Goal: Information Seeking & Learning: Learn about a topic

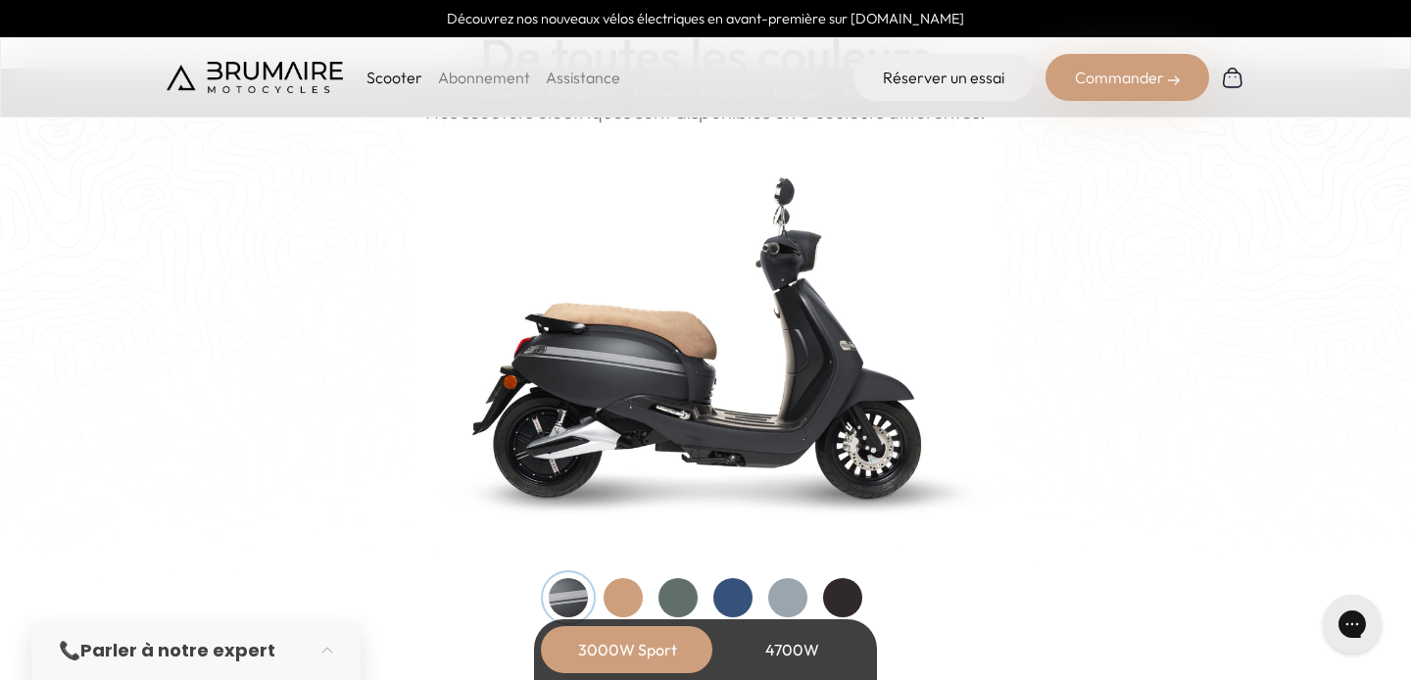
scroll to position [1989, 0]
click at [675, 600] on div at bounding box center [678, 597] width 39 height 39
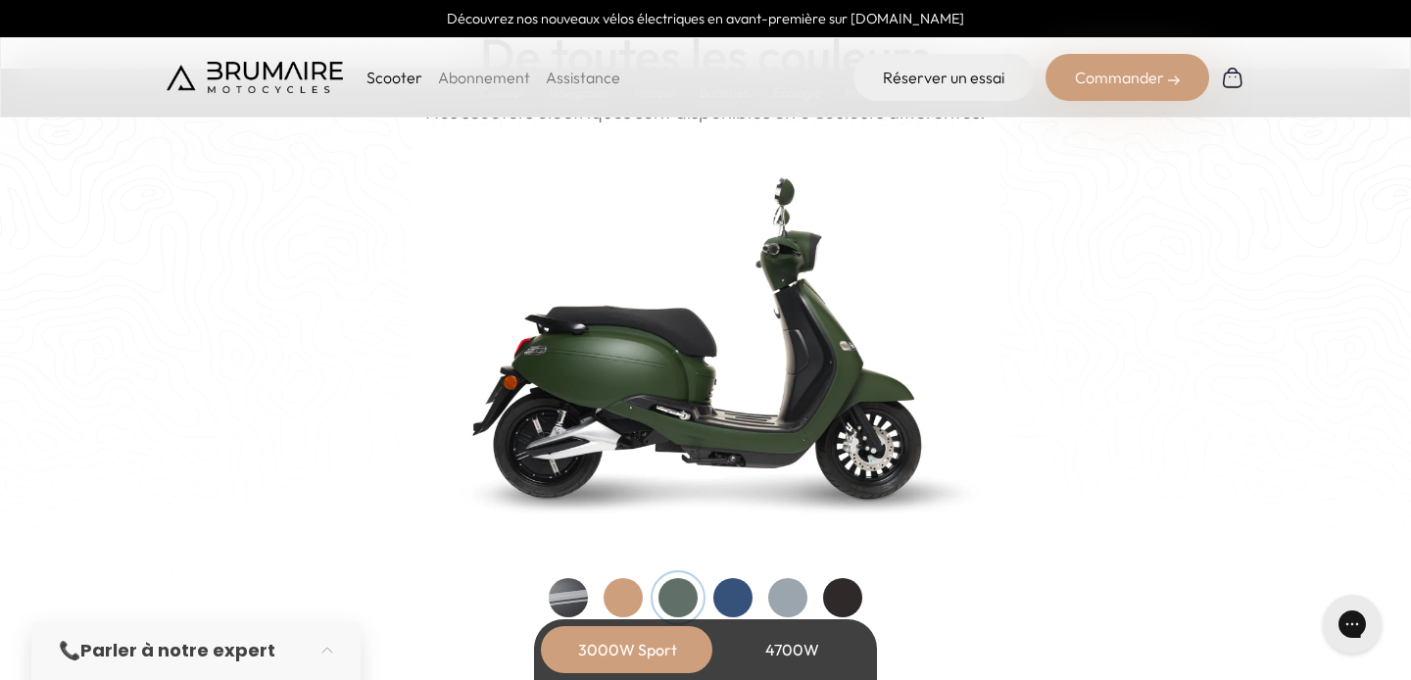
click at [609, 597] on div at bounding box center [623, 597] width 39 height 39
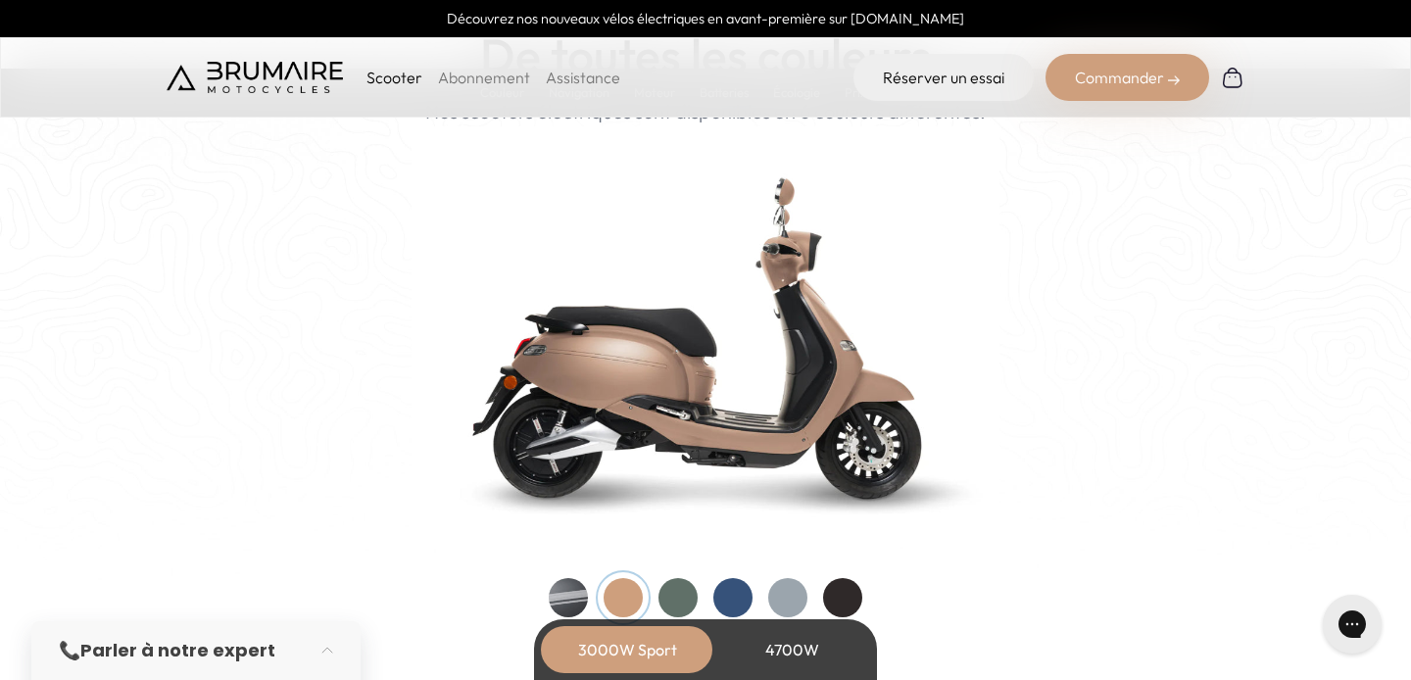
click at [855, 597] on div at bounding box center [842, 597] width 39 height 39
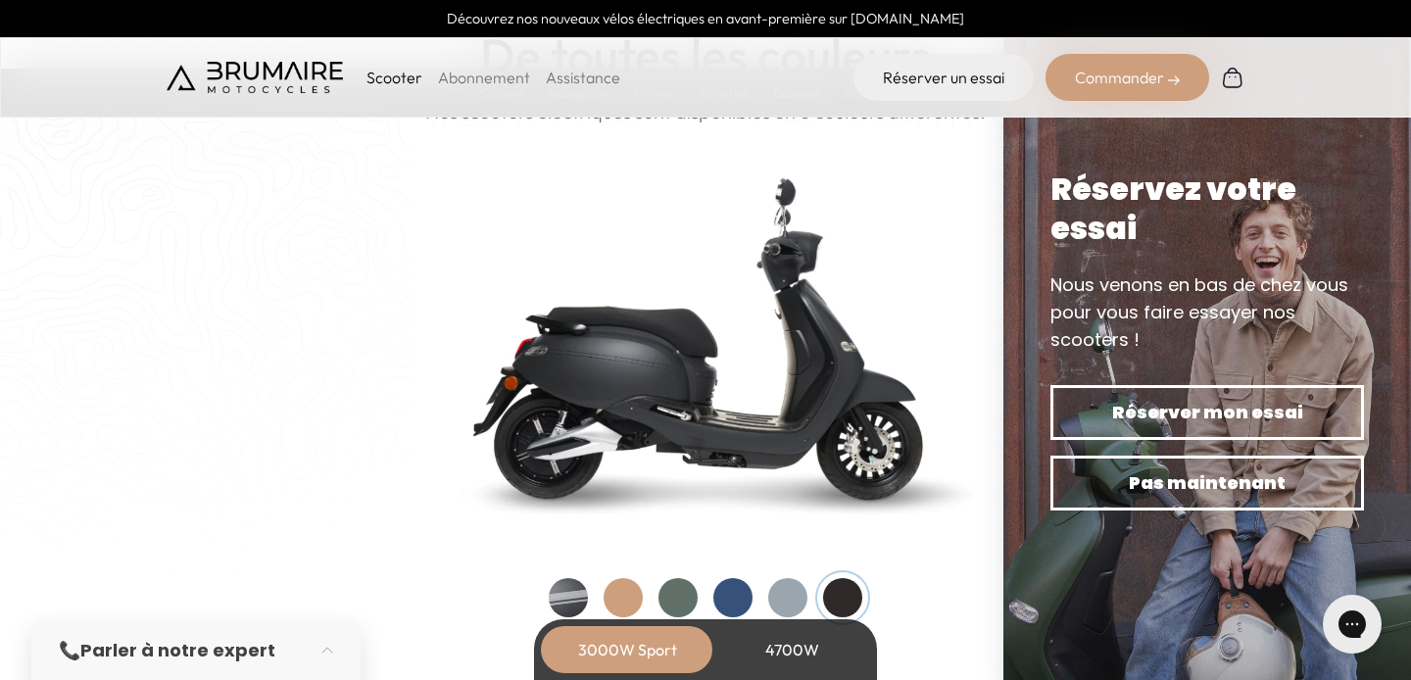
click at [795, 600] on div at bounding box center [787, 597] width 39 height 39
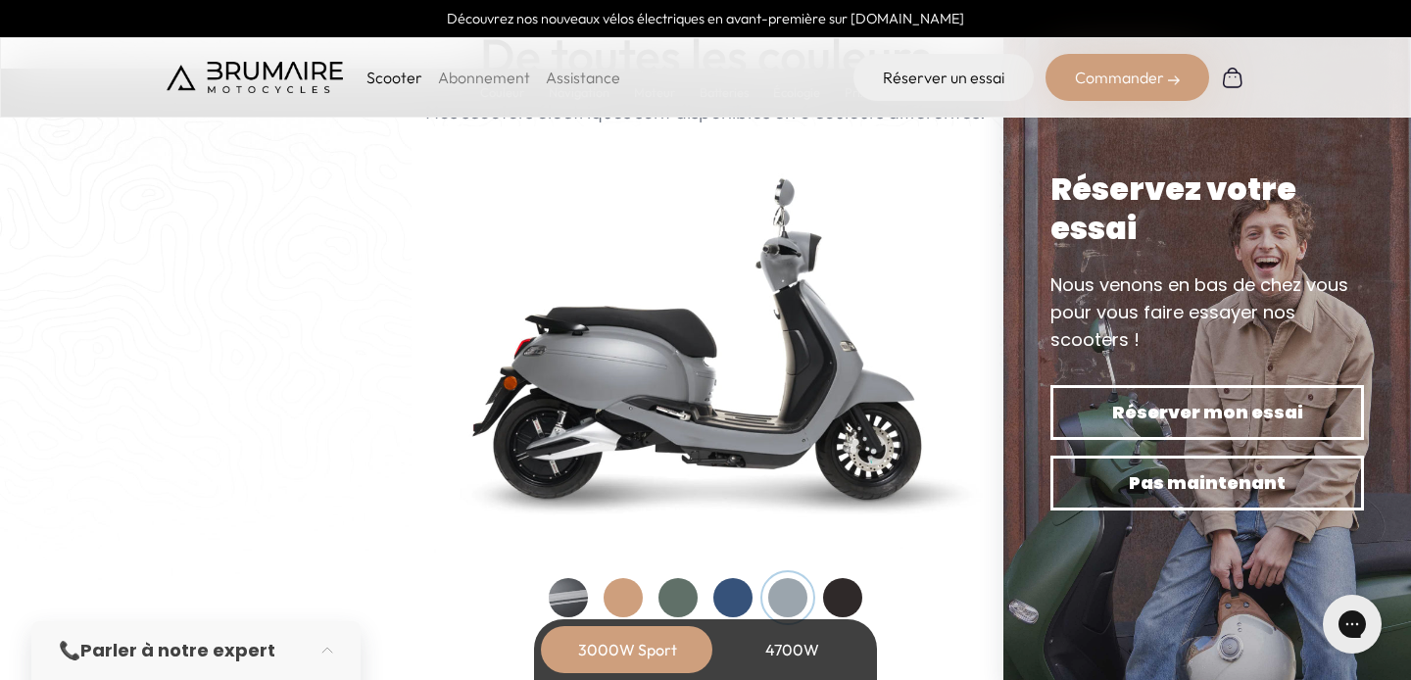
click at [740, 598] on div at bounding box center [733, 597] width 39 height 39
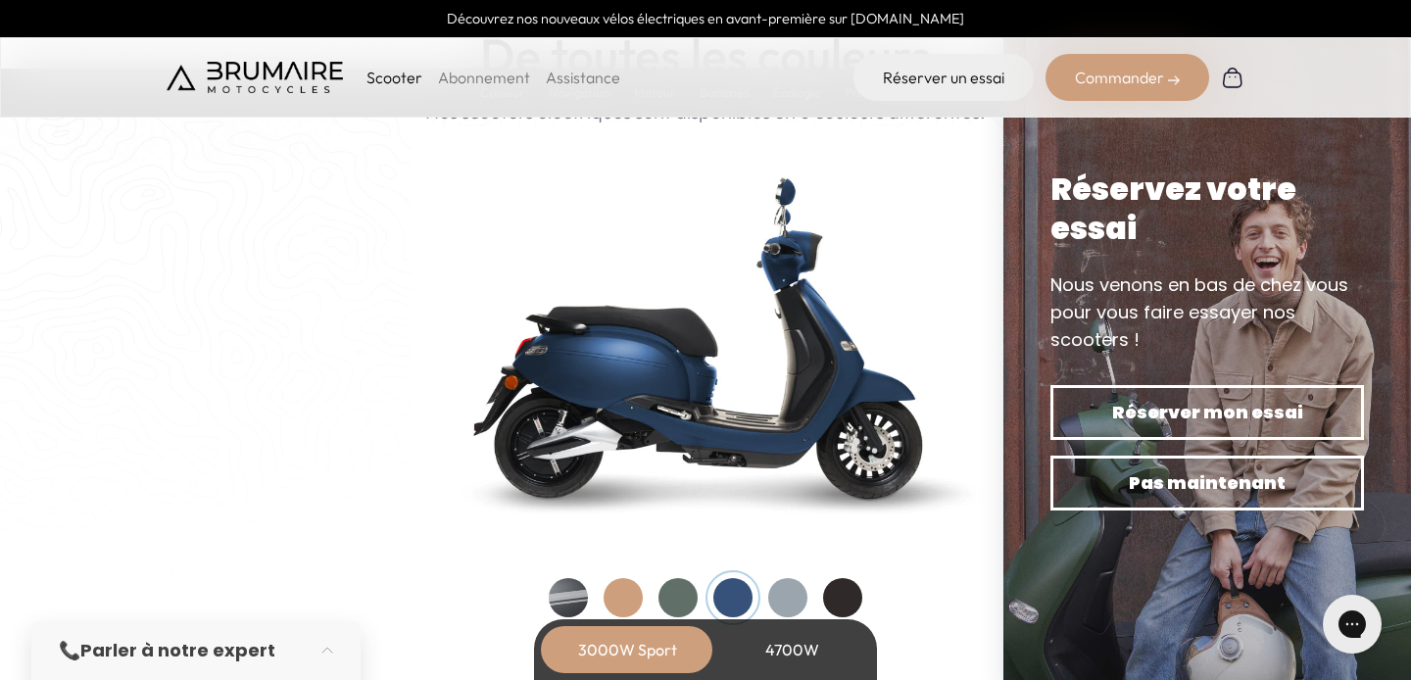
click at [679, 594] on div at bounding box center [678, 597] width 39 height 39
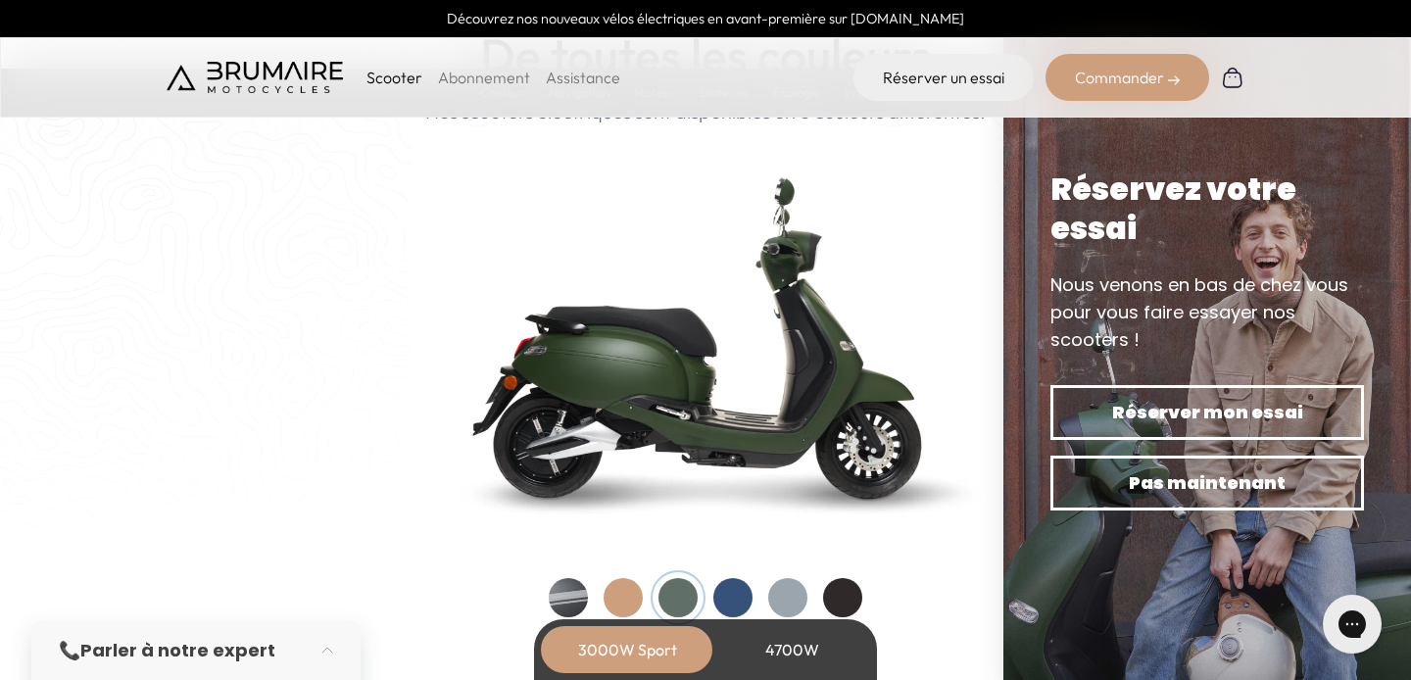
click at [575, 591] on div at bounding box center [568, 597] width 39 height 39
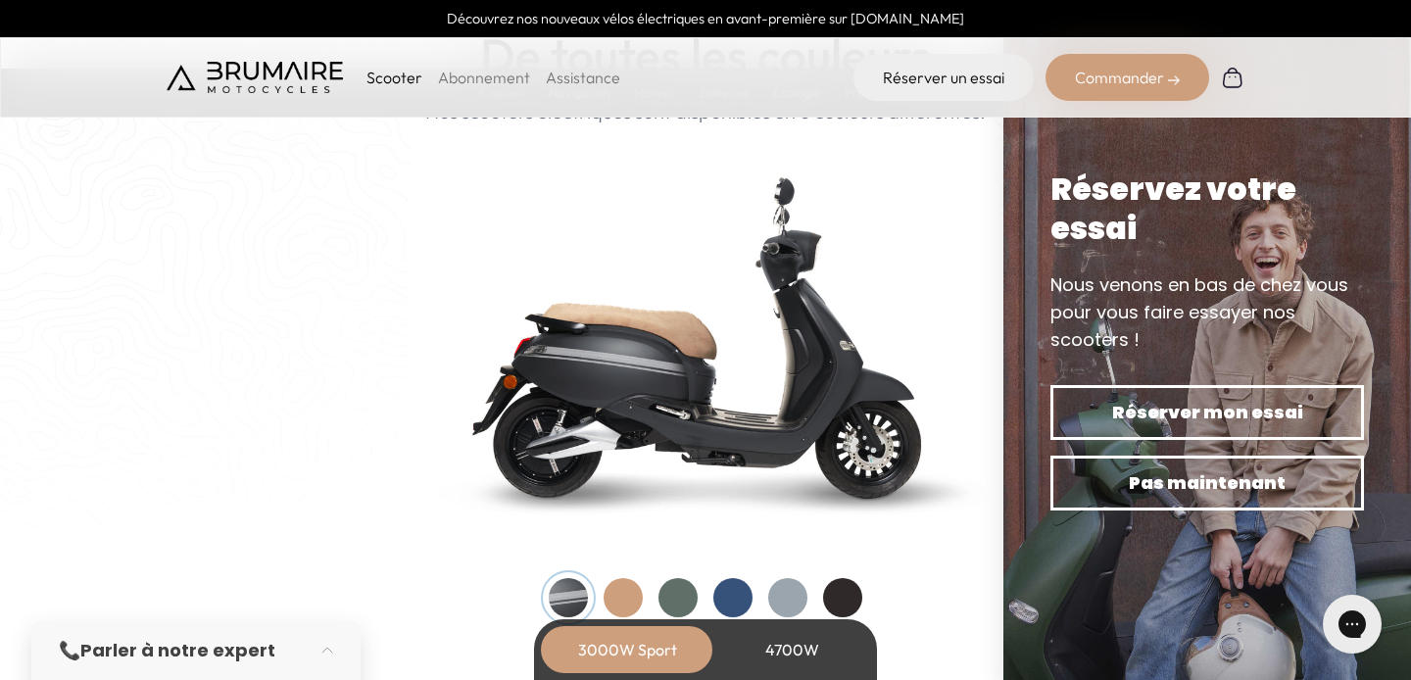
click at [628, 599] on div at bounding box center [623, 597] width 39 height 39
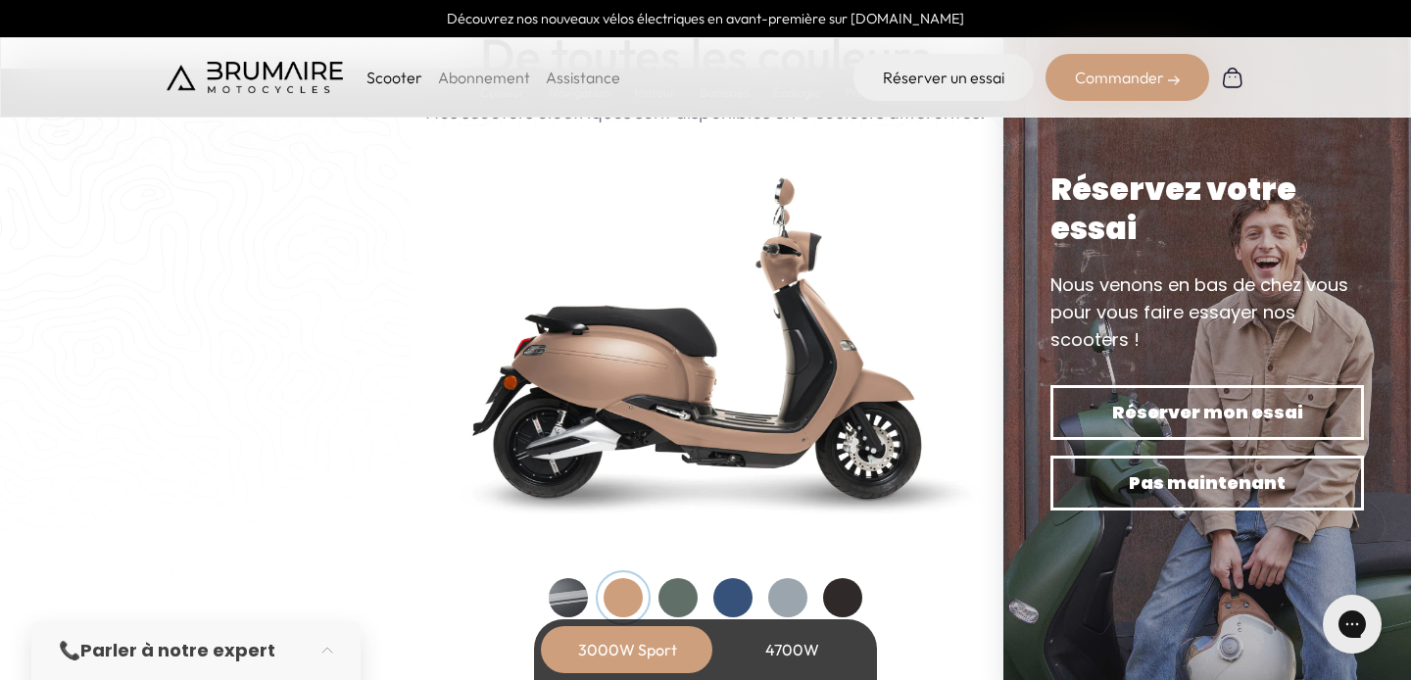
click at [575, 594] on div at bounding box center [568, 597] width 39 height 39
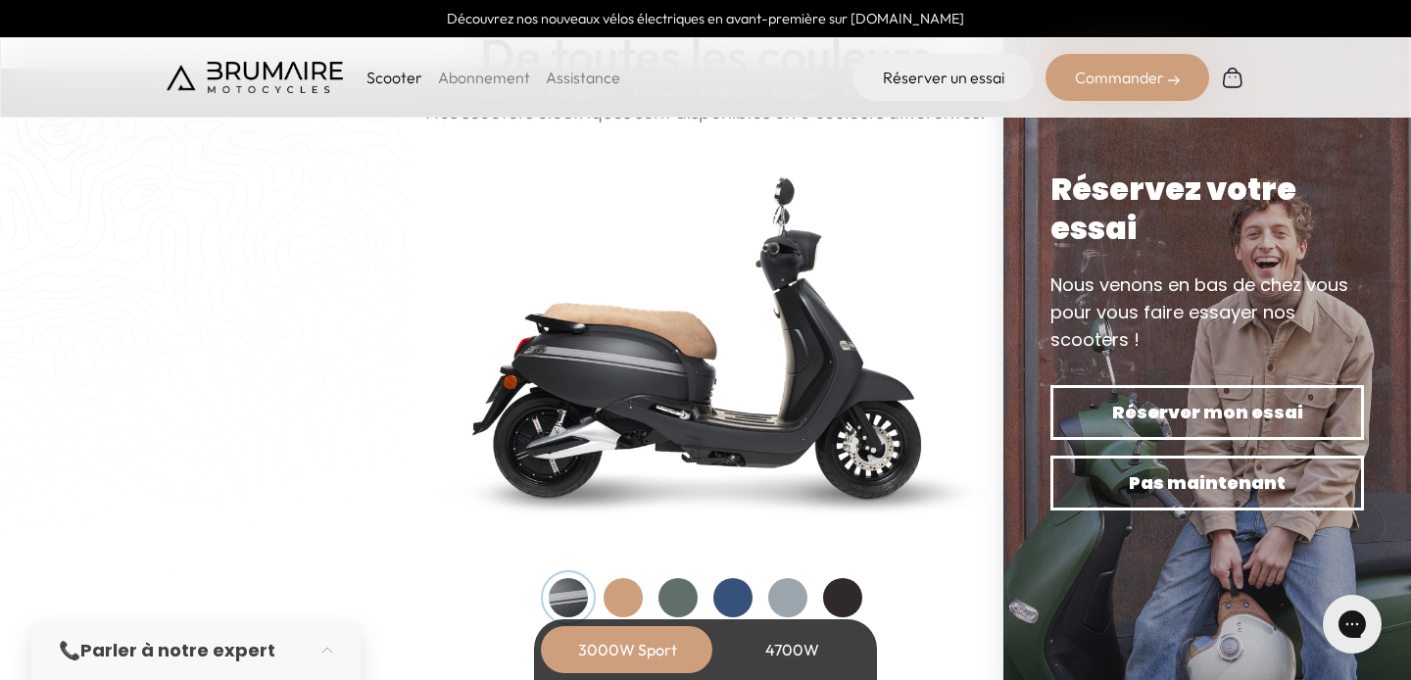
click at [628, 599] on div at bounding box center [623, 597] width 39 height 39
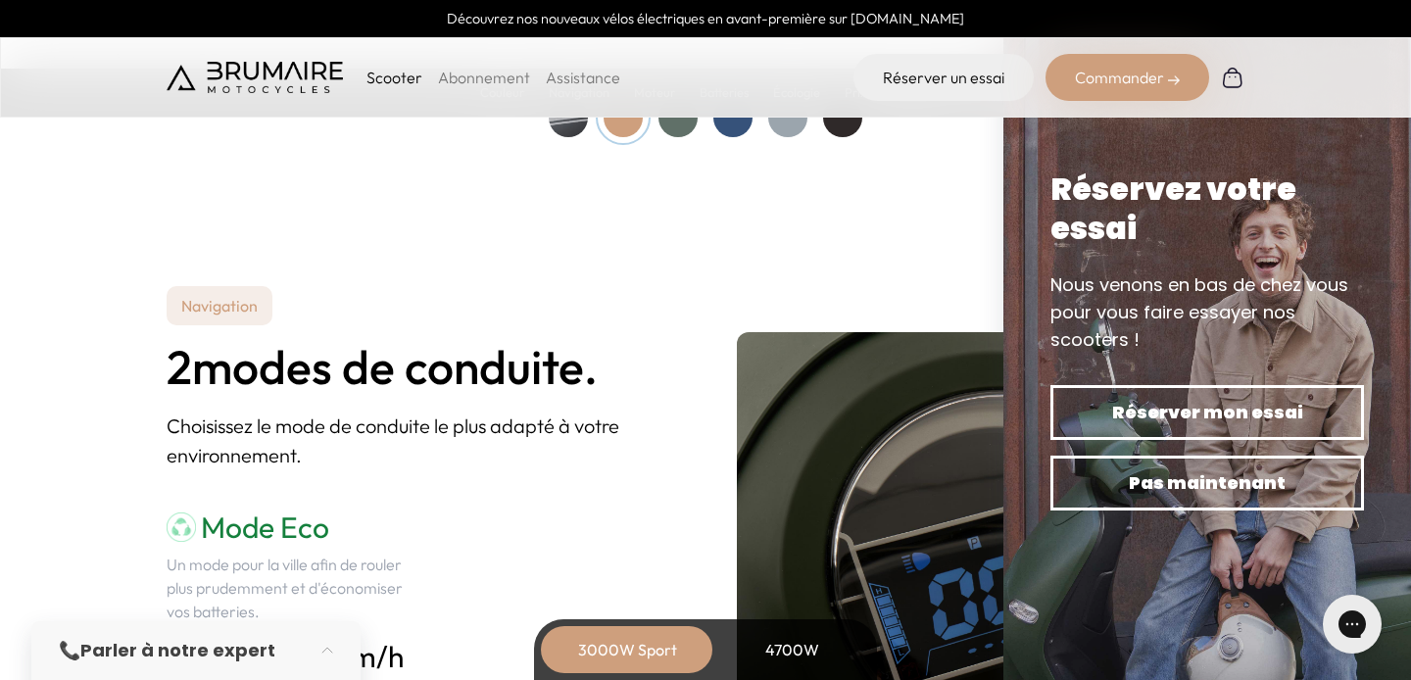
scroll to position [2482, 0]
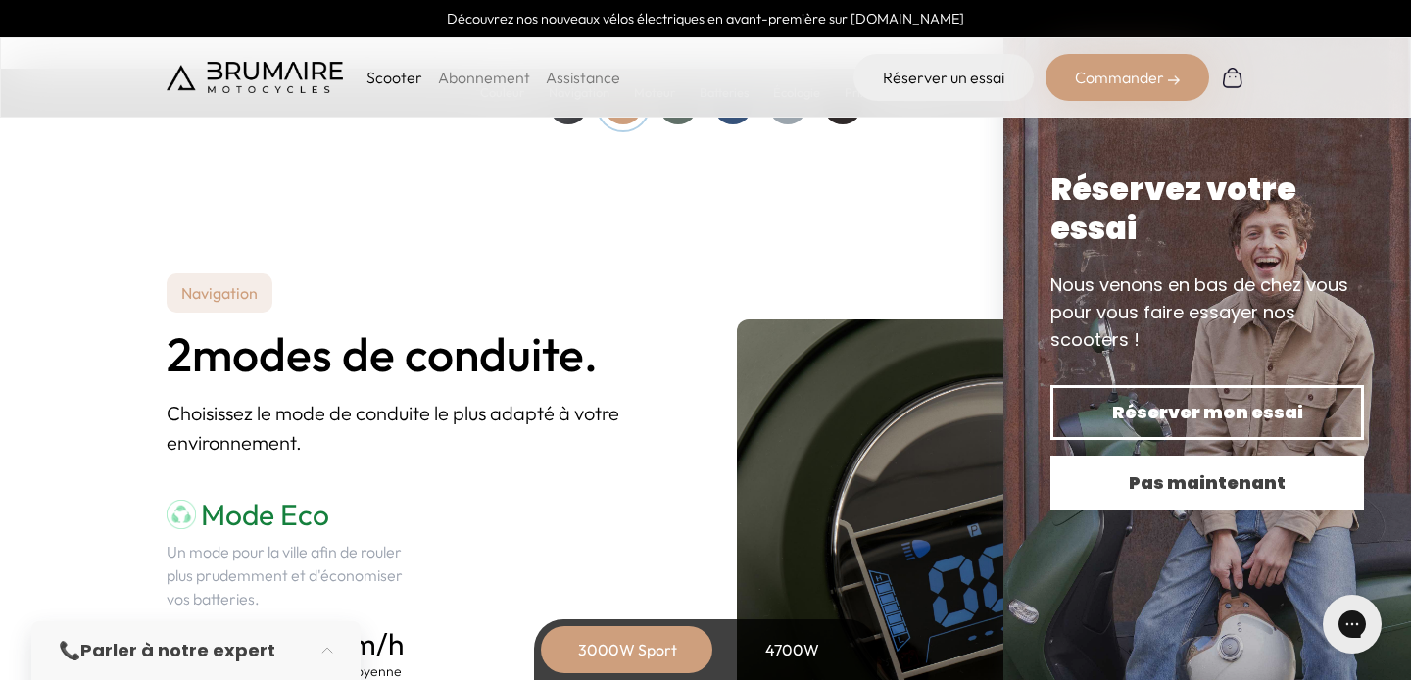
click at [1259, 486] on span "Pas maintenant" at bounding box center [1207, 482] width 245 height 27
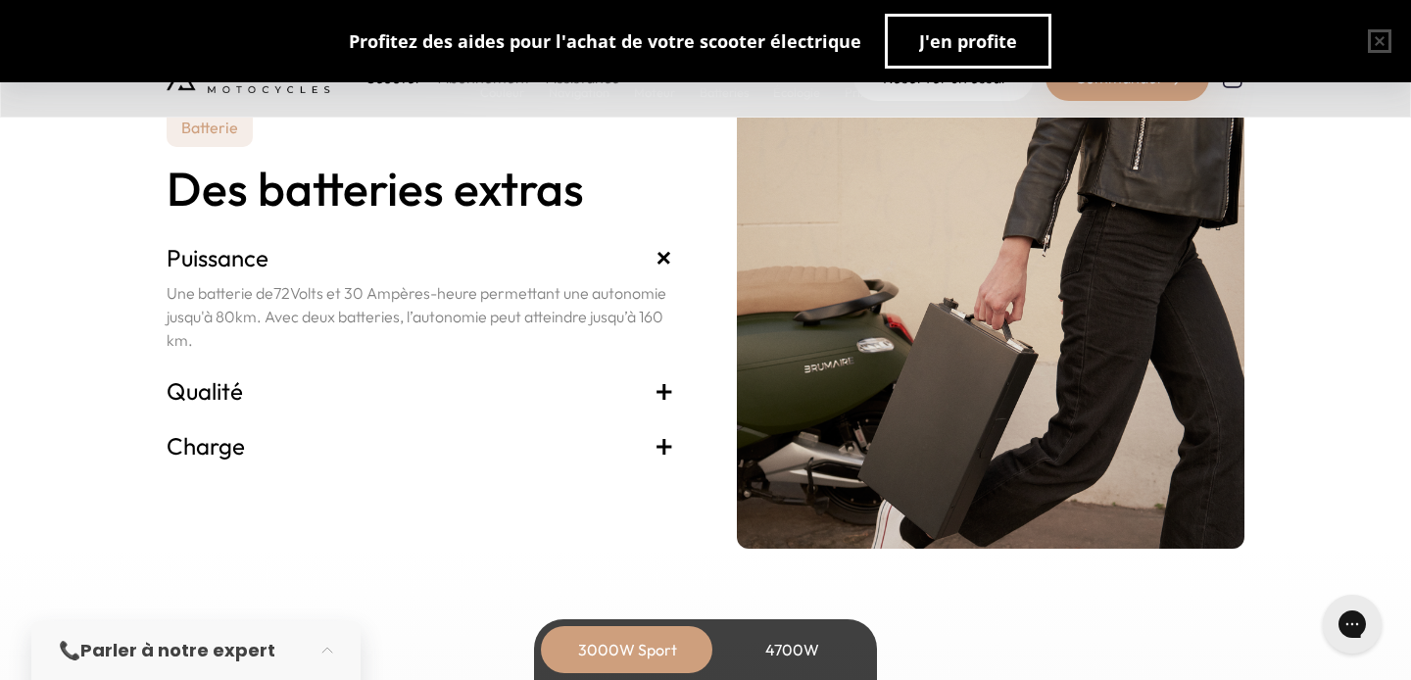
scroll to position [4110, 0]
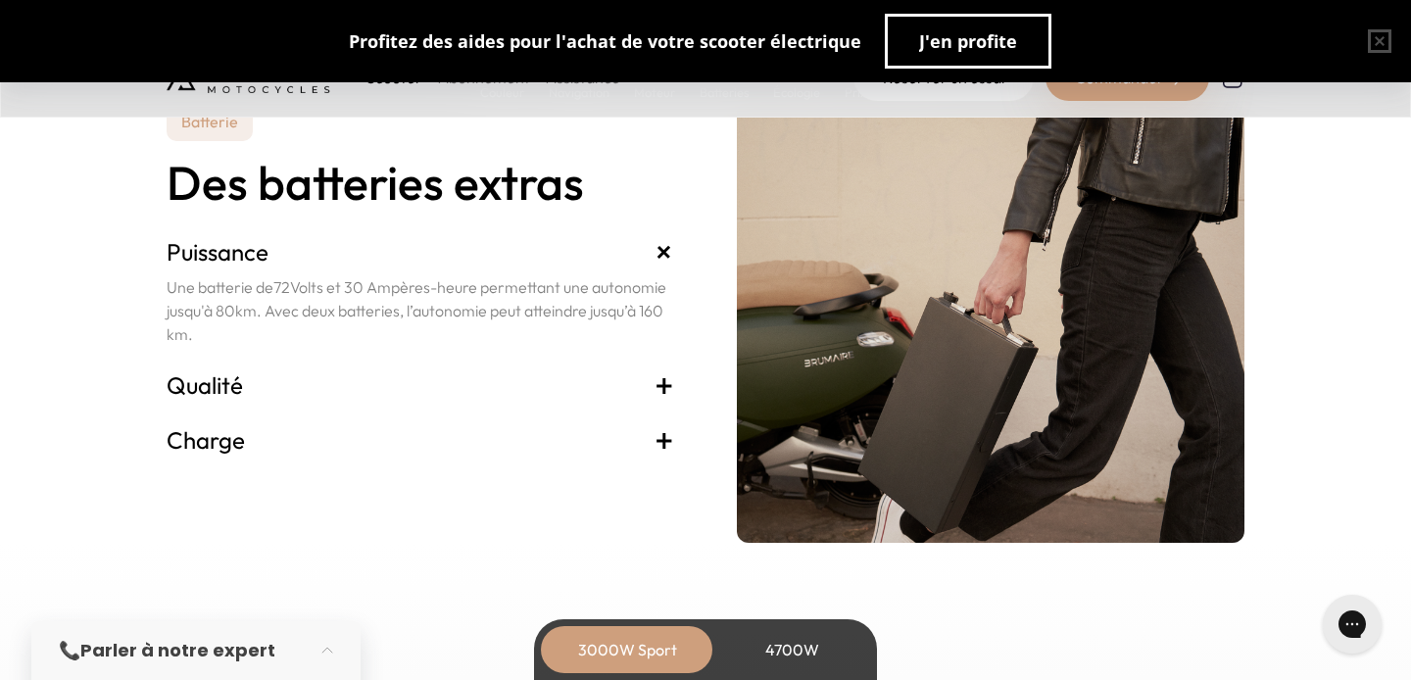
click at [668, 385] on span "+" at bounding box center [665, 385] width 20 height 31
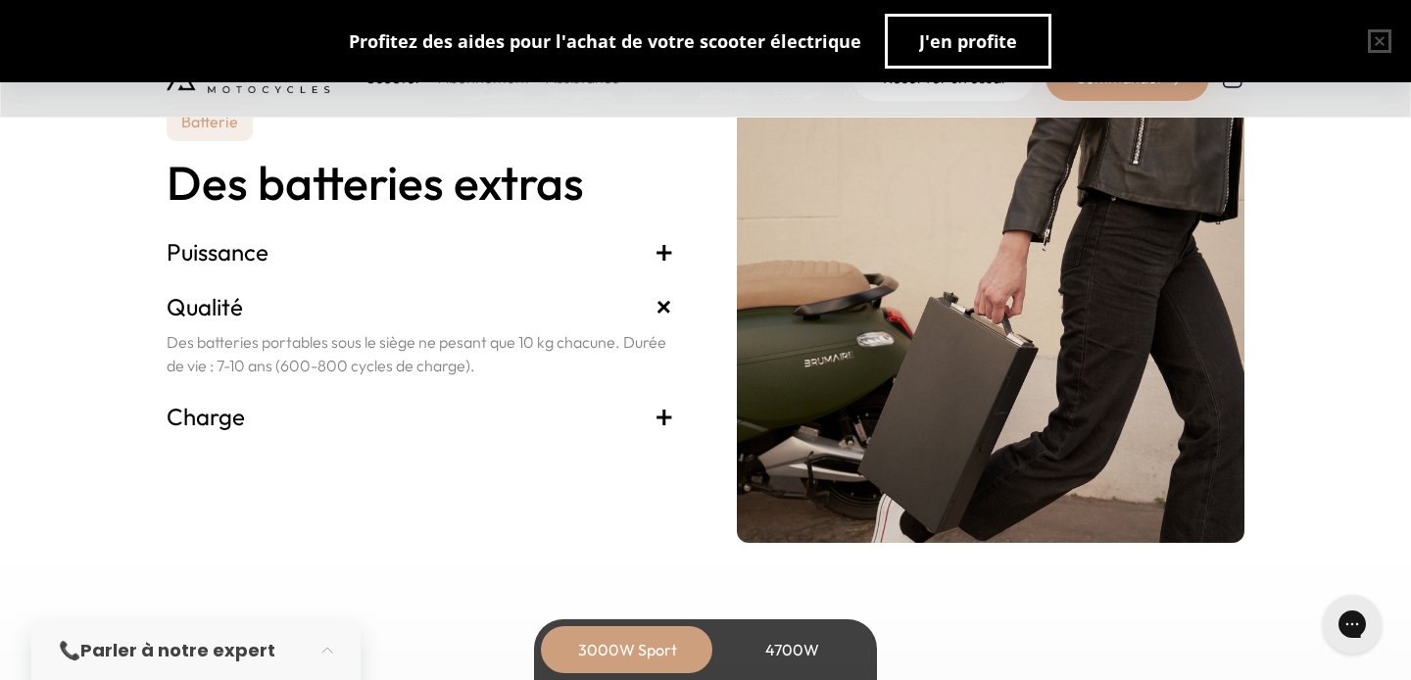
click at [668, 403] on span "+" at bounding box center [665, 416] width 20 height 31
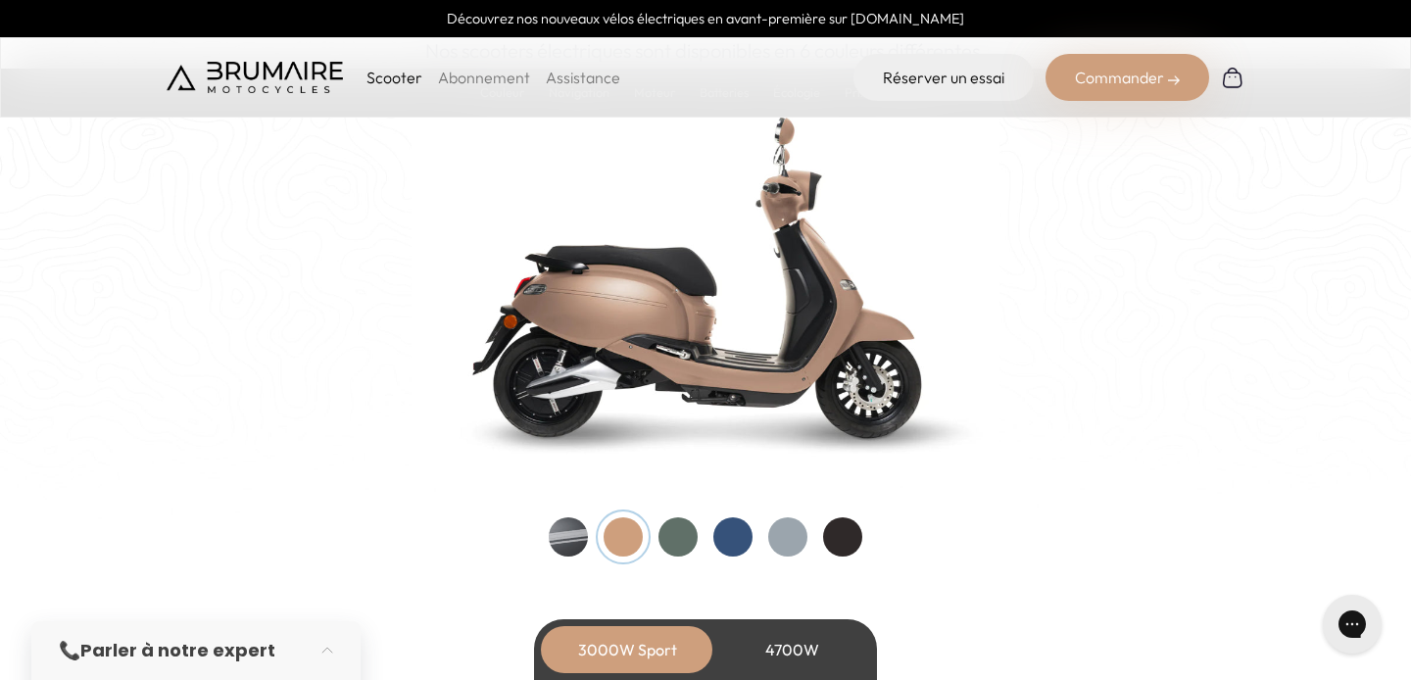
scroll to position [2051, 0]
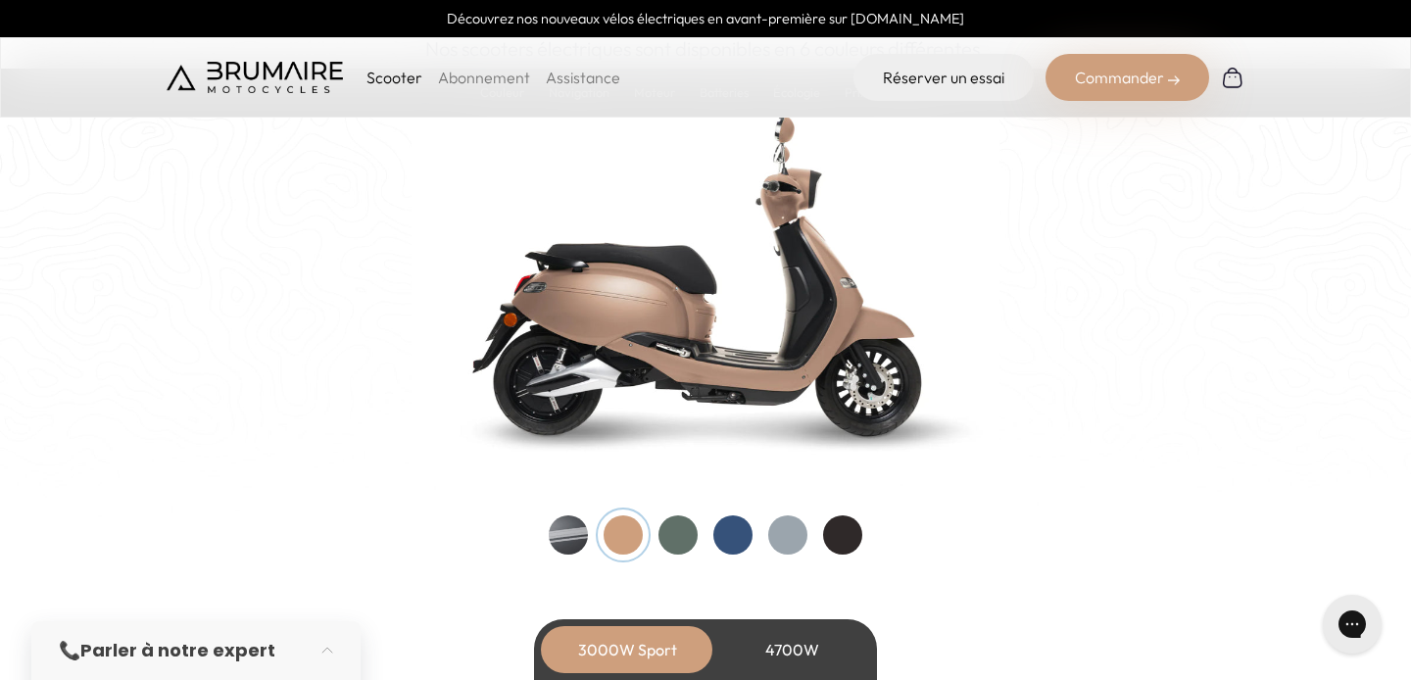
click at [811, 652] on div "4700W" at bounding box center [792, 649] width 157 height 47
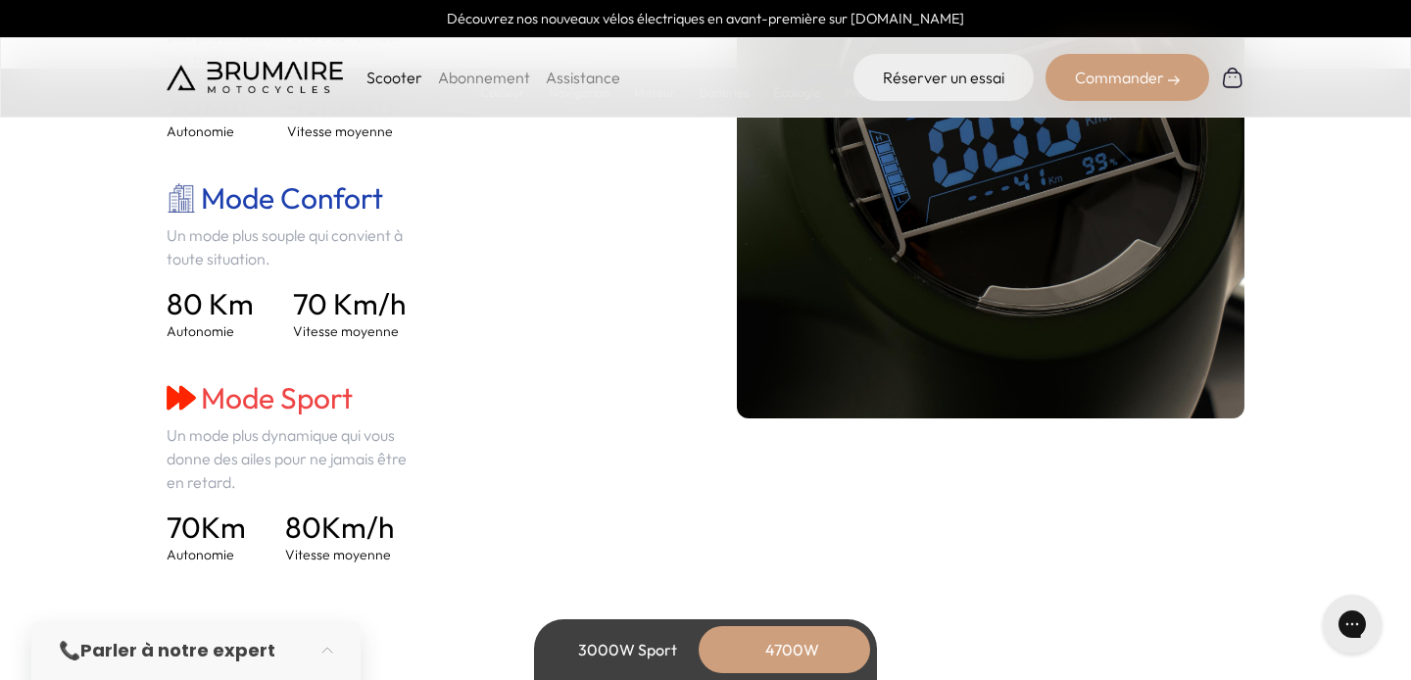
scroll to position [3024, 0]
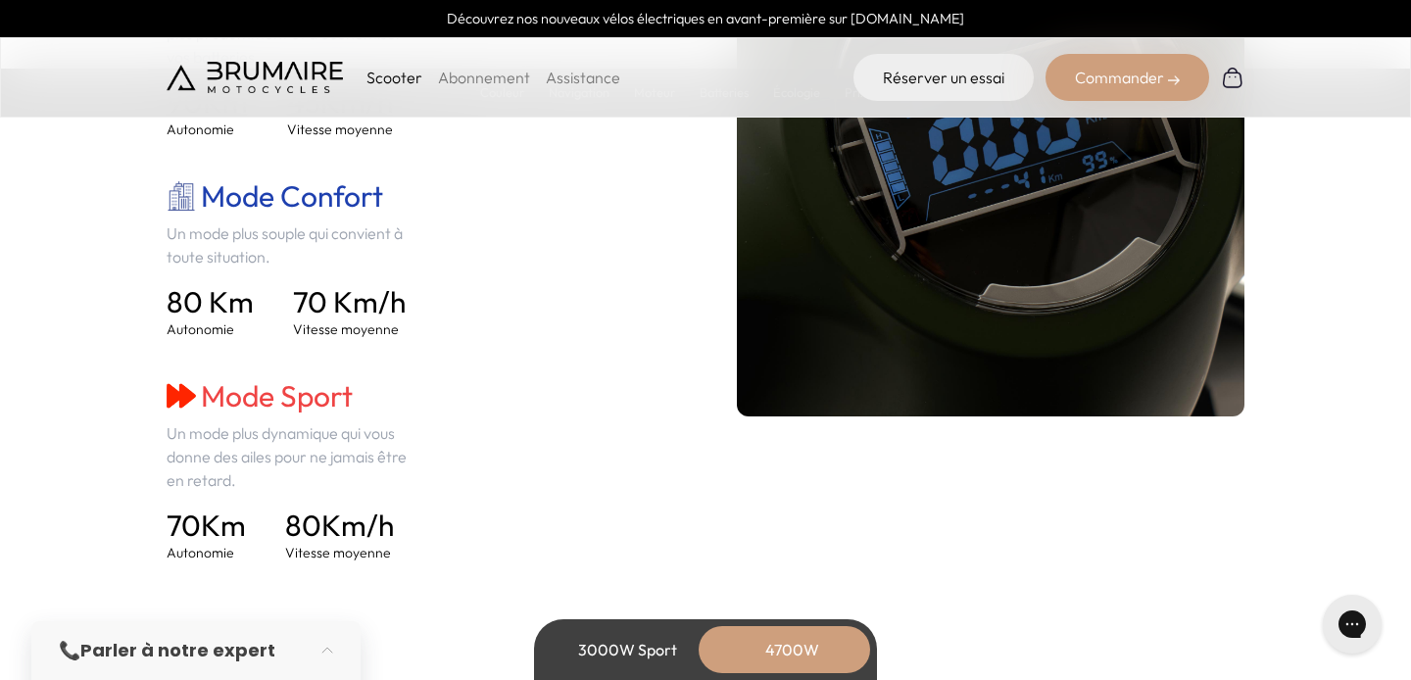
click at [659, 645] on div "3000W Sport" at bounding box center [627, 649] width 157 height 47
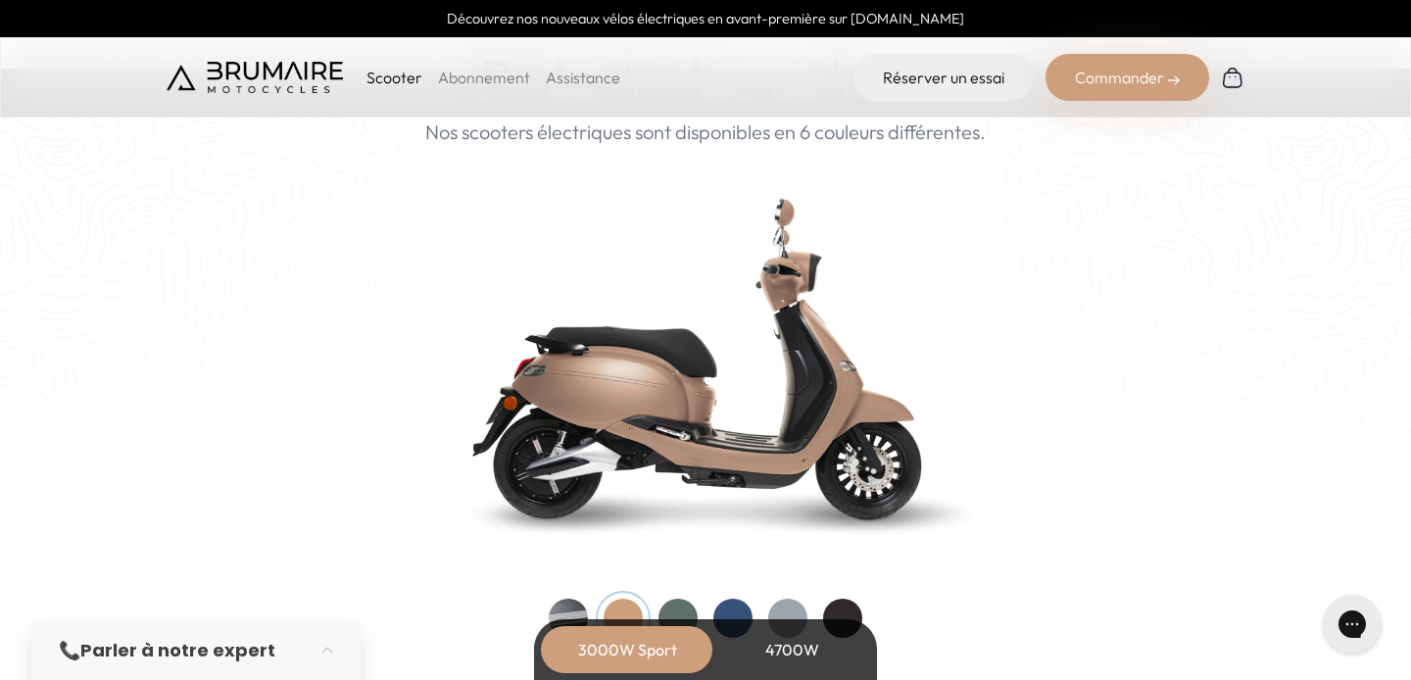
scroll to position [2027, 0]
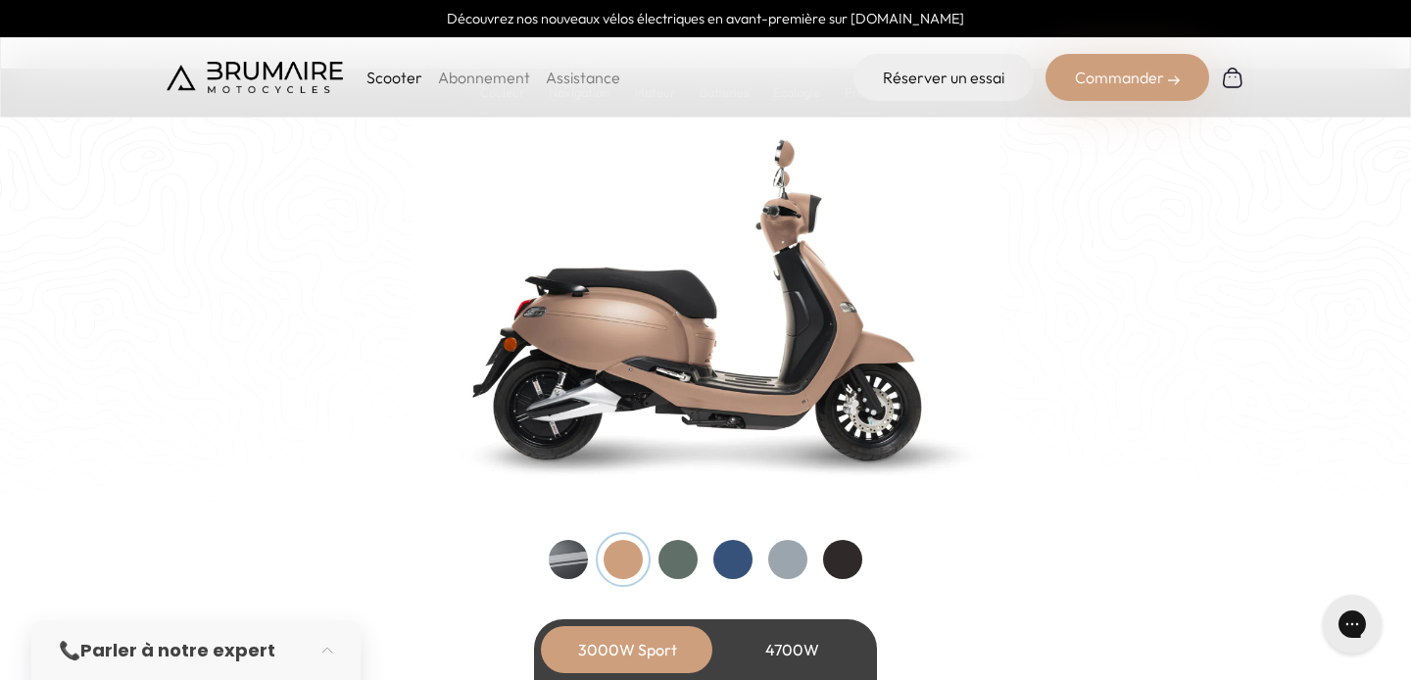
click at [840, 563] on div at bounding box center [842, 559] width 39 height 39
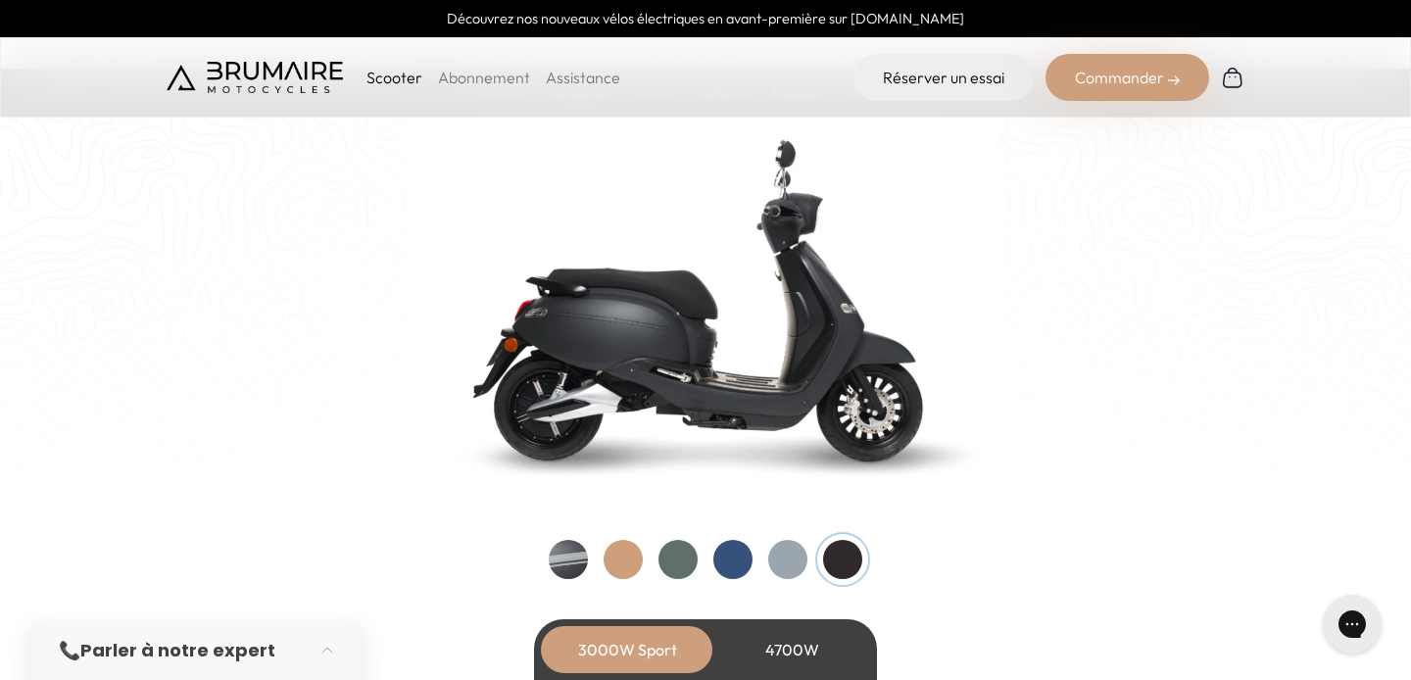
click at [801, 557] on div at bounding box center [787, 559] width 39 height 39
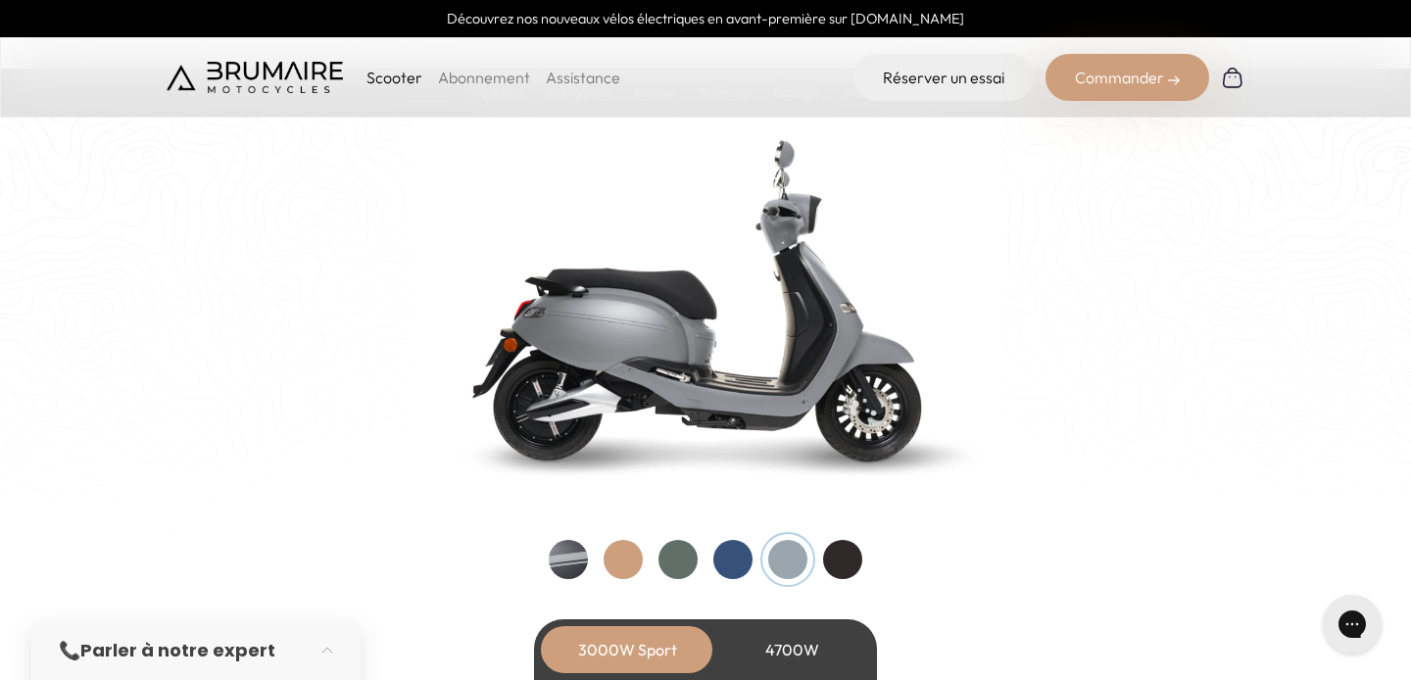
click at [740, 558] on div at bounding box center [733, 559] width 39 height 39
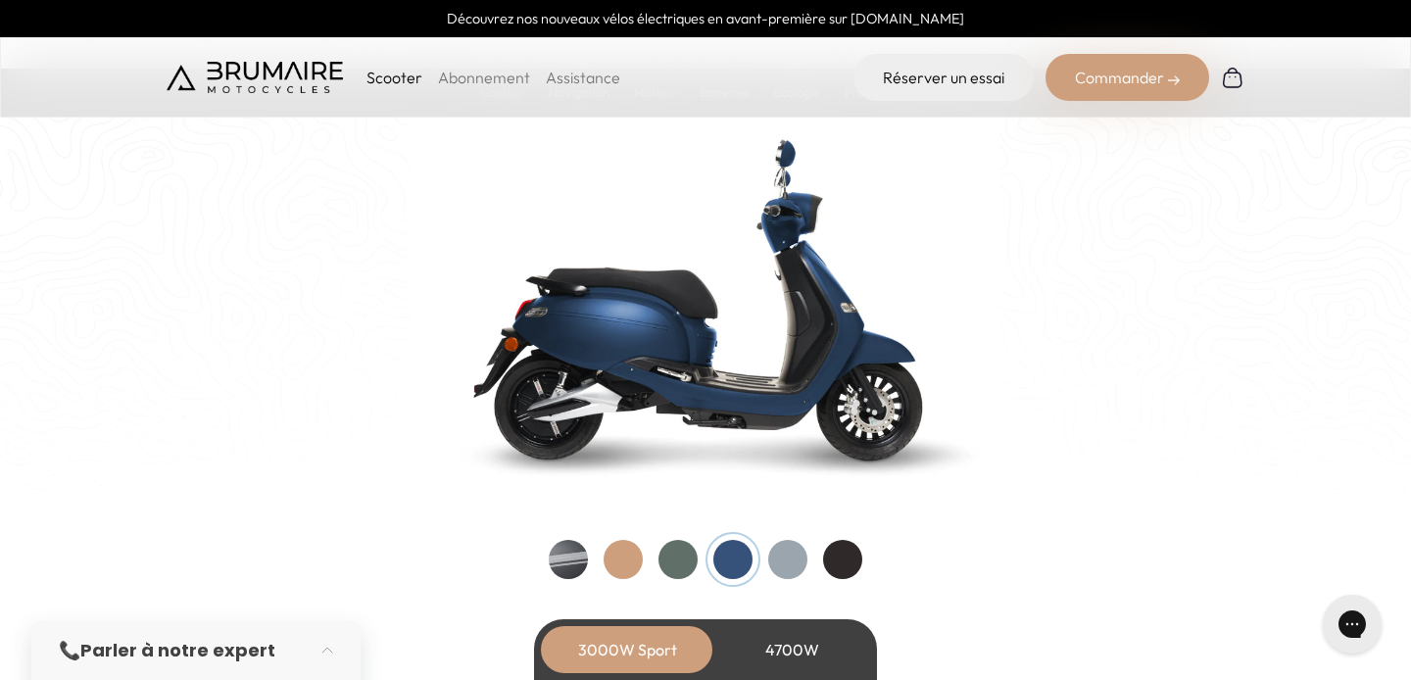
click at [676, 552] on div at bounding box center [678, 559] width 39 height 39
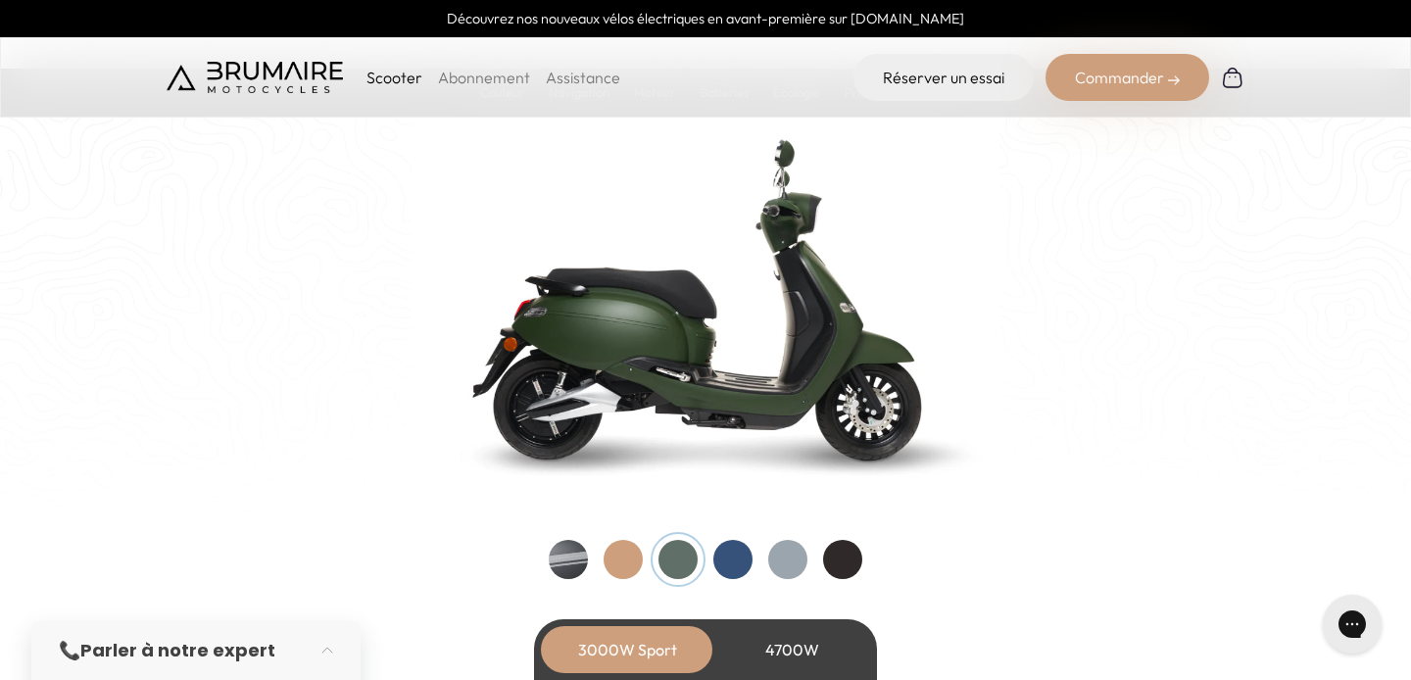
click at [610, 556] on div at bounding box center [623, 559] width 39 height 39
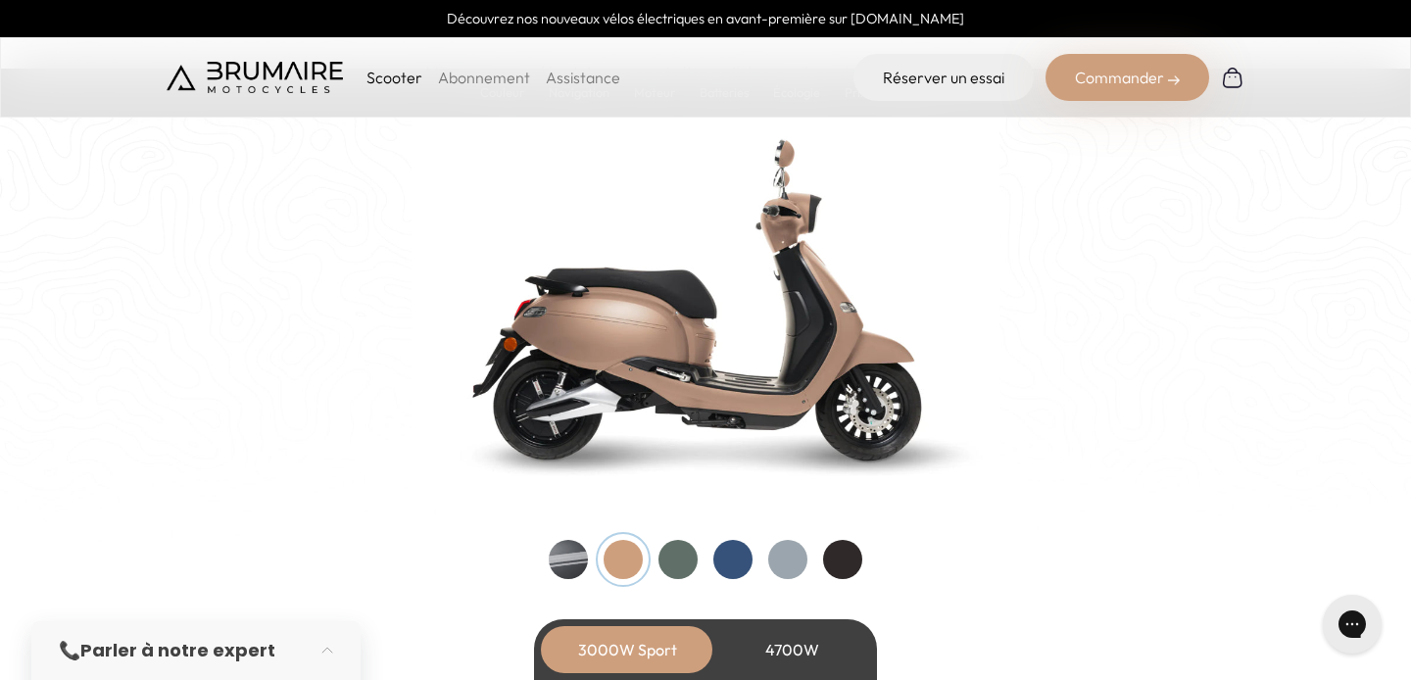
click at [551, 567] on div at bounding box center [568, 559] width 39 height 39
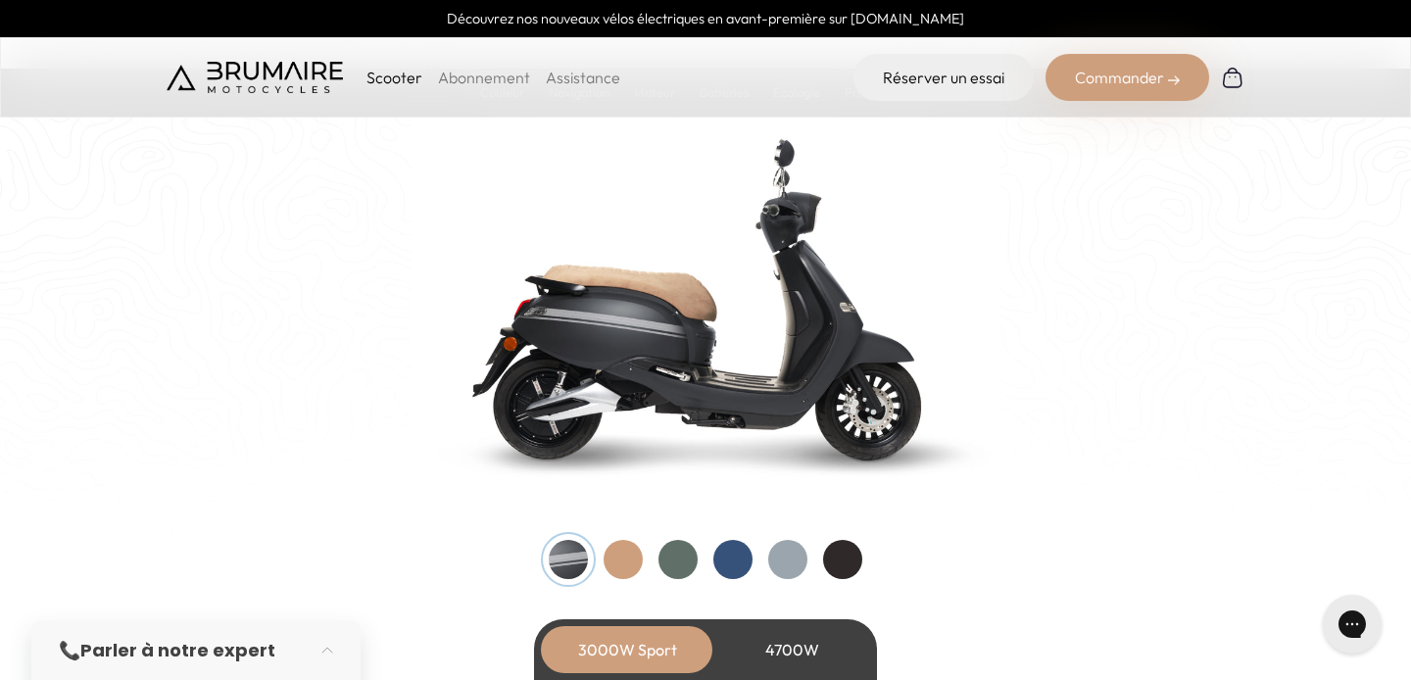
click at [687, 553] on div at bounding box center [678, 559] width 39 height 39
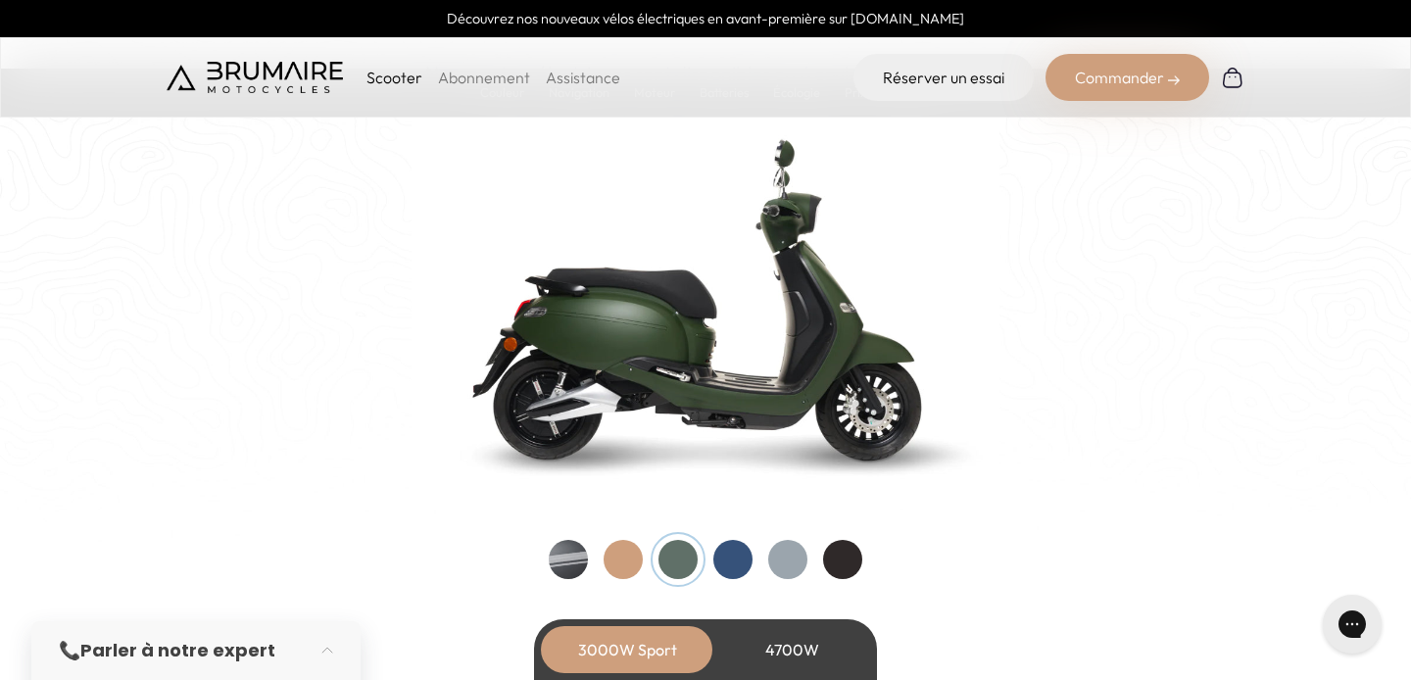
click at [562, 561] on div at bounding box center [568, 559] width 39 height 39
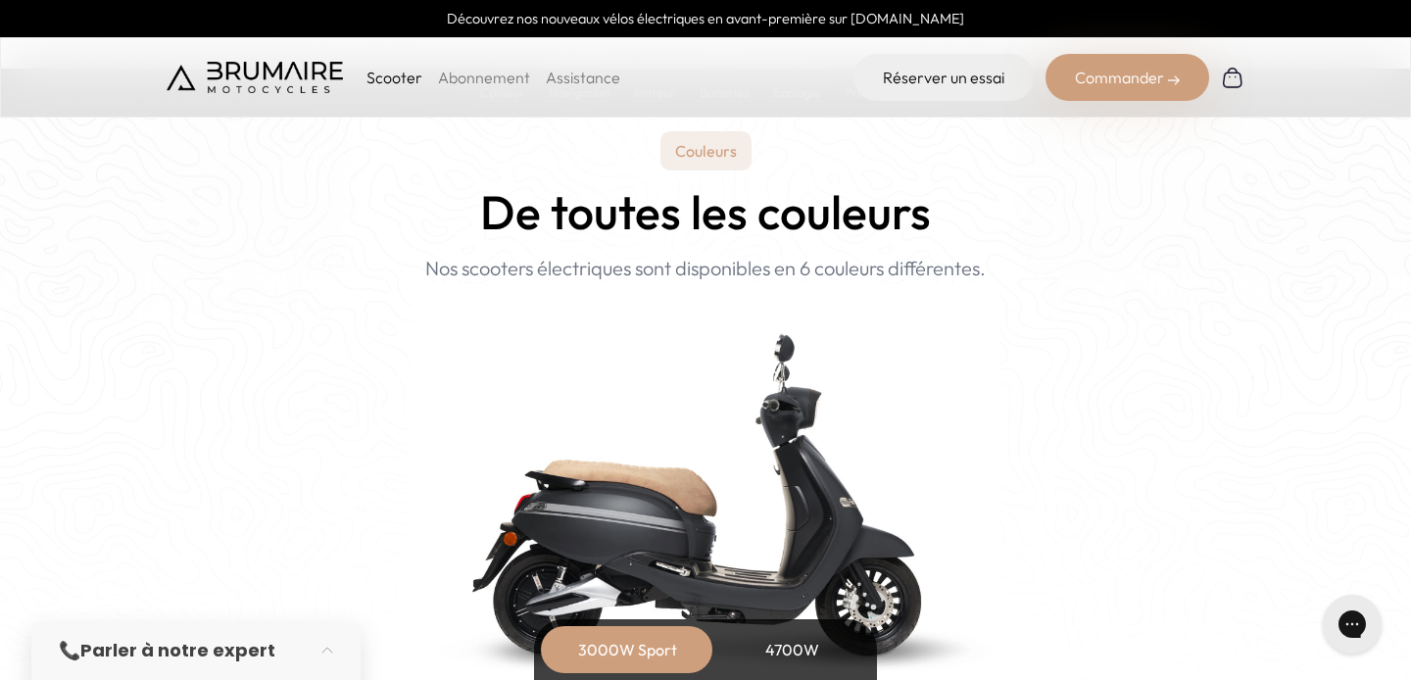
scroll to position [1831, 0]
click at [399, 78] on p "Scooter" at bounding box center [395, 78] width 56 height 24
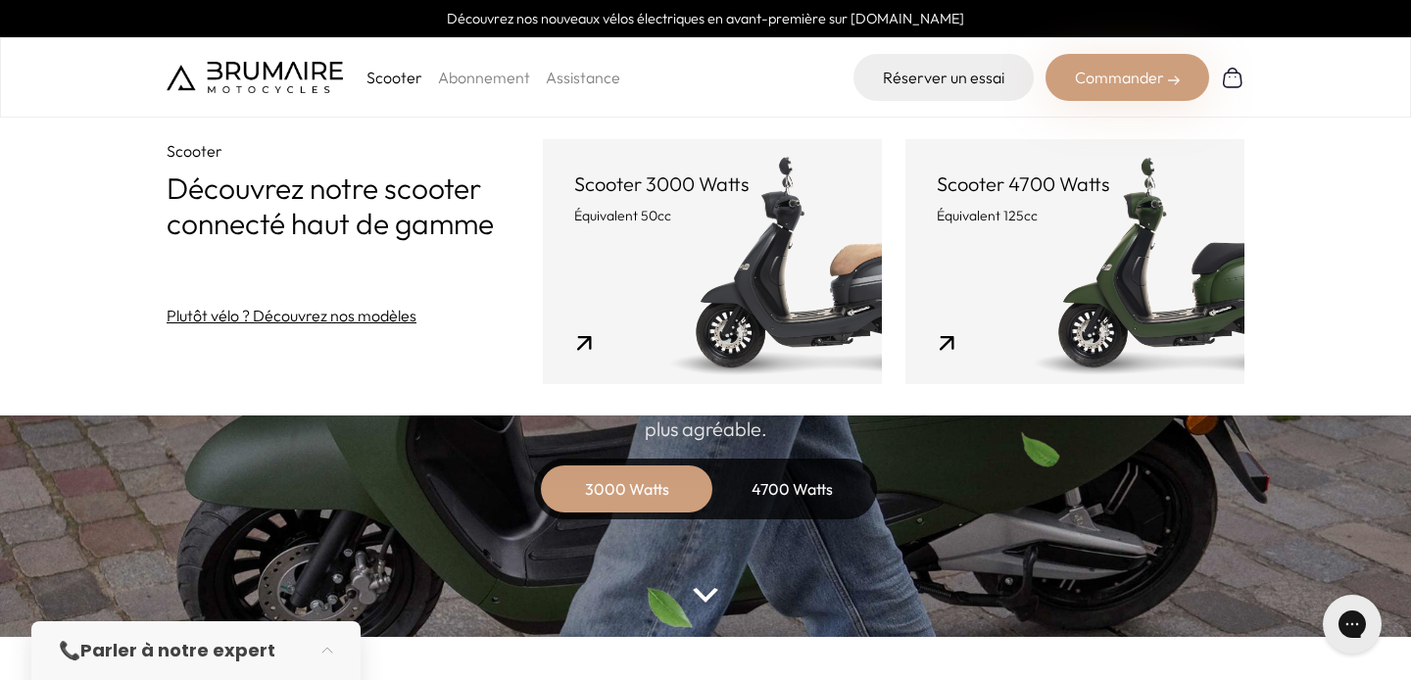
scroll to position [0, 0]
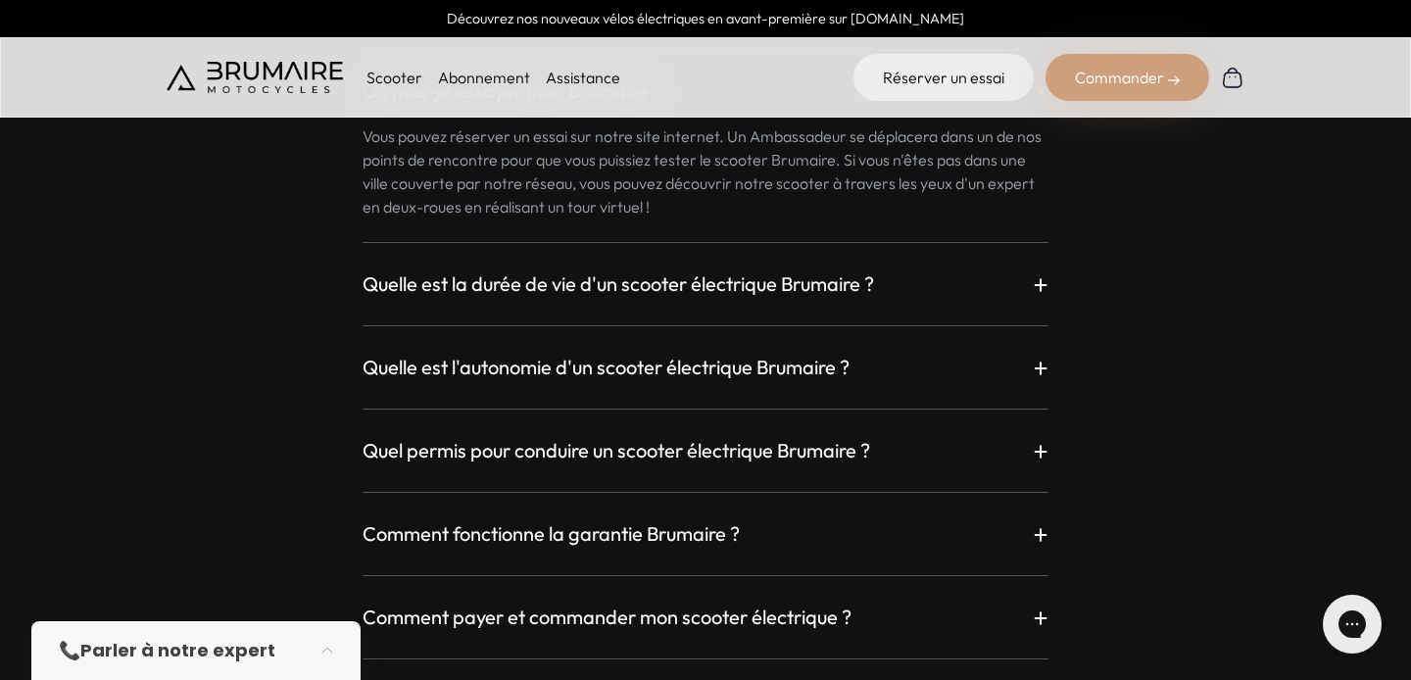
scroll to position [5296, 0]
click at [996, 250] on div "Quelle est la durée de vie d'un scooter électrique Brumaire ? + Nos experts agr…" at bounding box center [706, 270] width 686 height 60
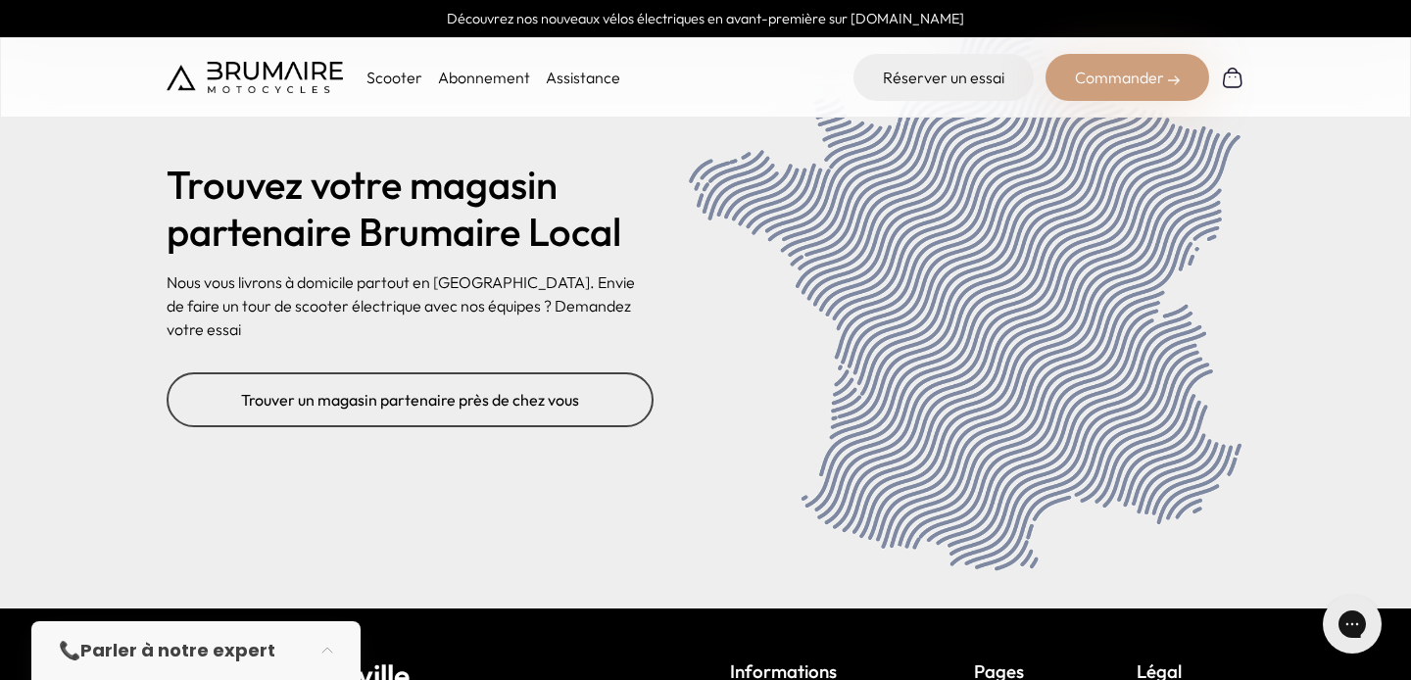
scroll to position [7912, 0]
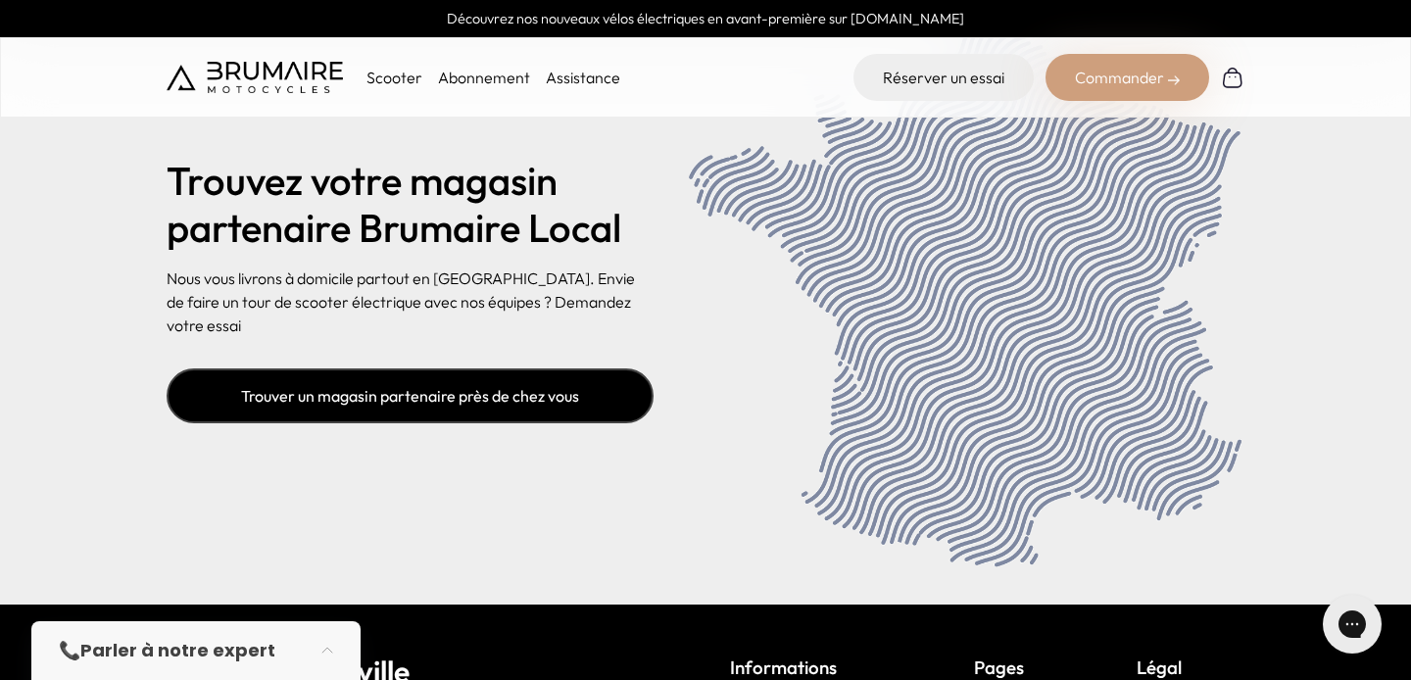
click at [498, 369] on link "Trouver un magasin partenaire près de chez vous" at bounding box center [410, 396] width 487 height 55
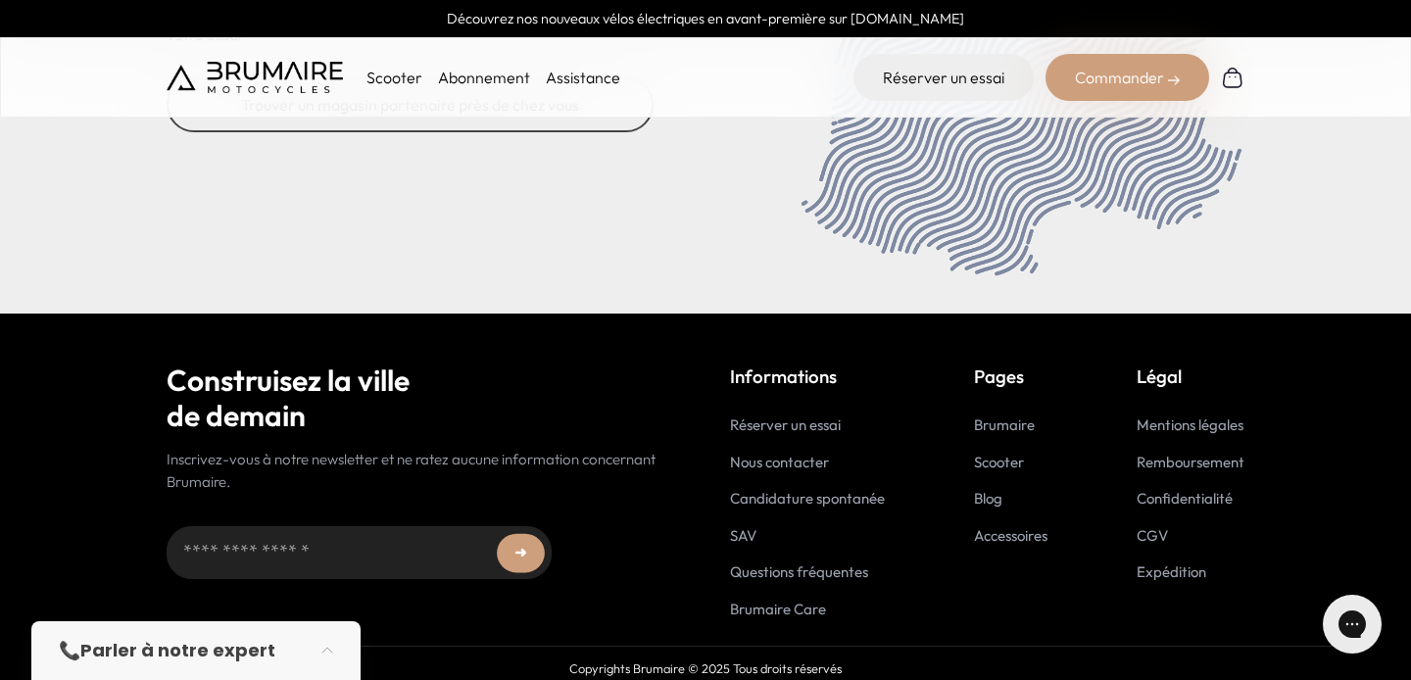
scroll to position [8203, 0]
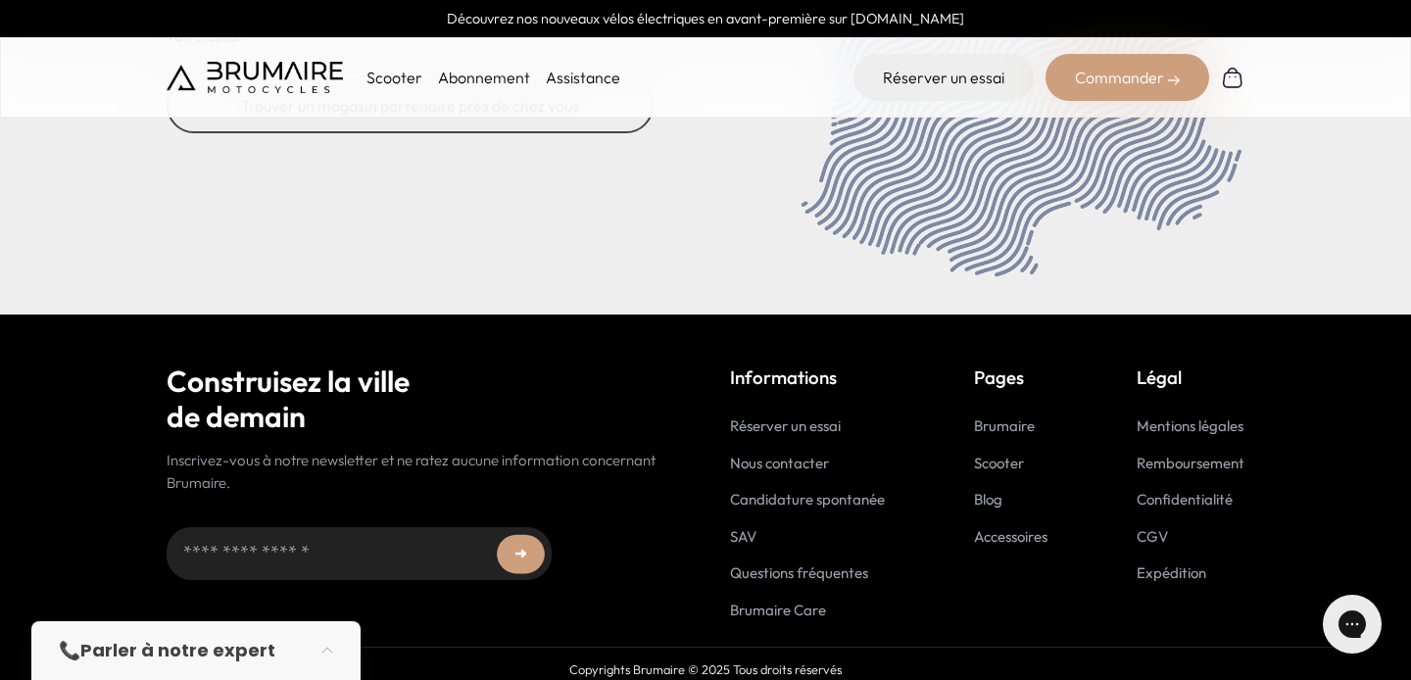
click at [792, 458] on link "Nous contacter" at bounding box center [779, 463] width 99 height 19
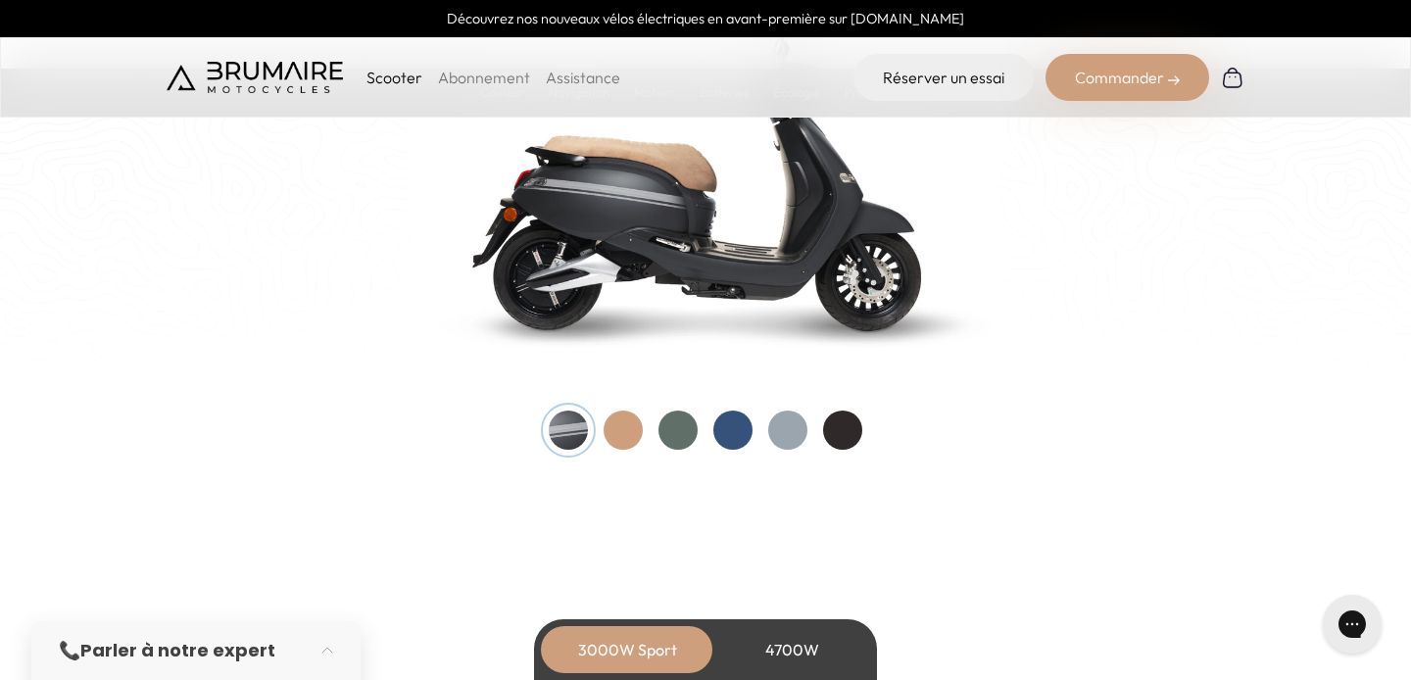
scroll to position [2154, 0]
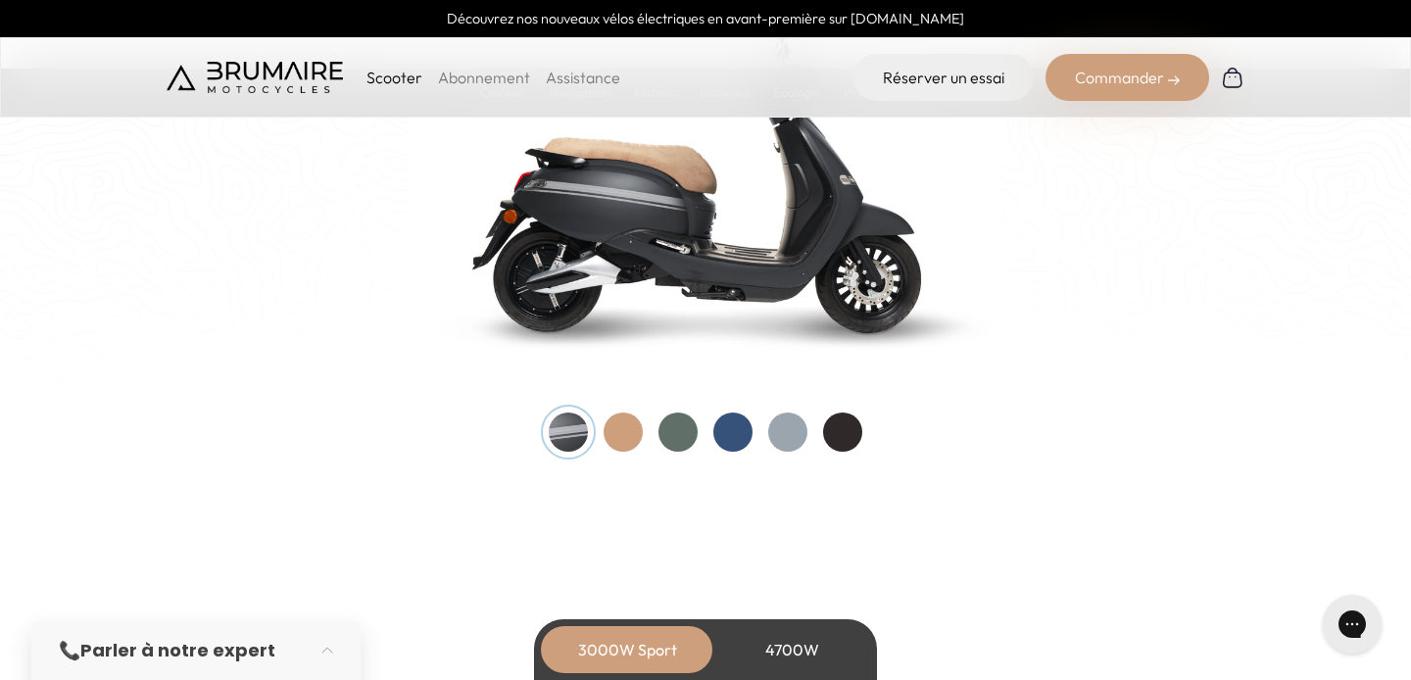
click at [606, 438] on div at bounding box center [623, 432] width 39 height 39
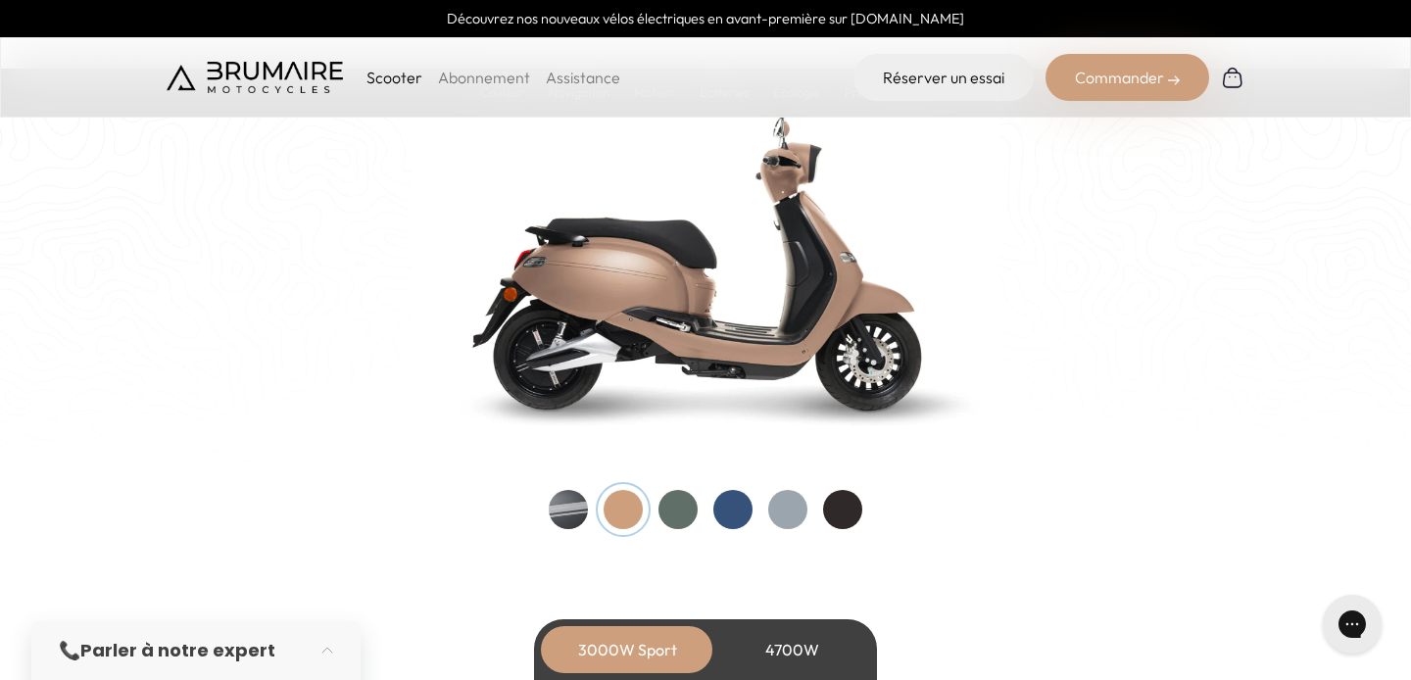
scroll to position [2074, 0]
